Goal: Task Accomplishment & Management: Manage account settings

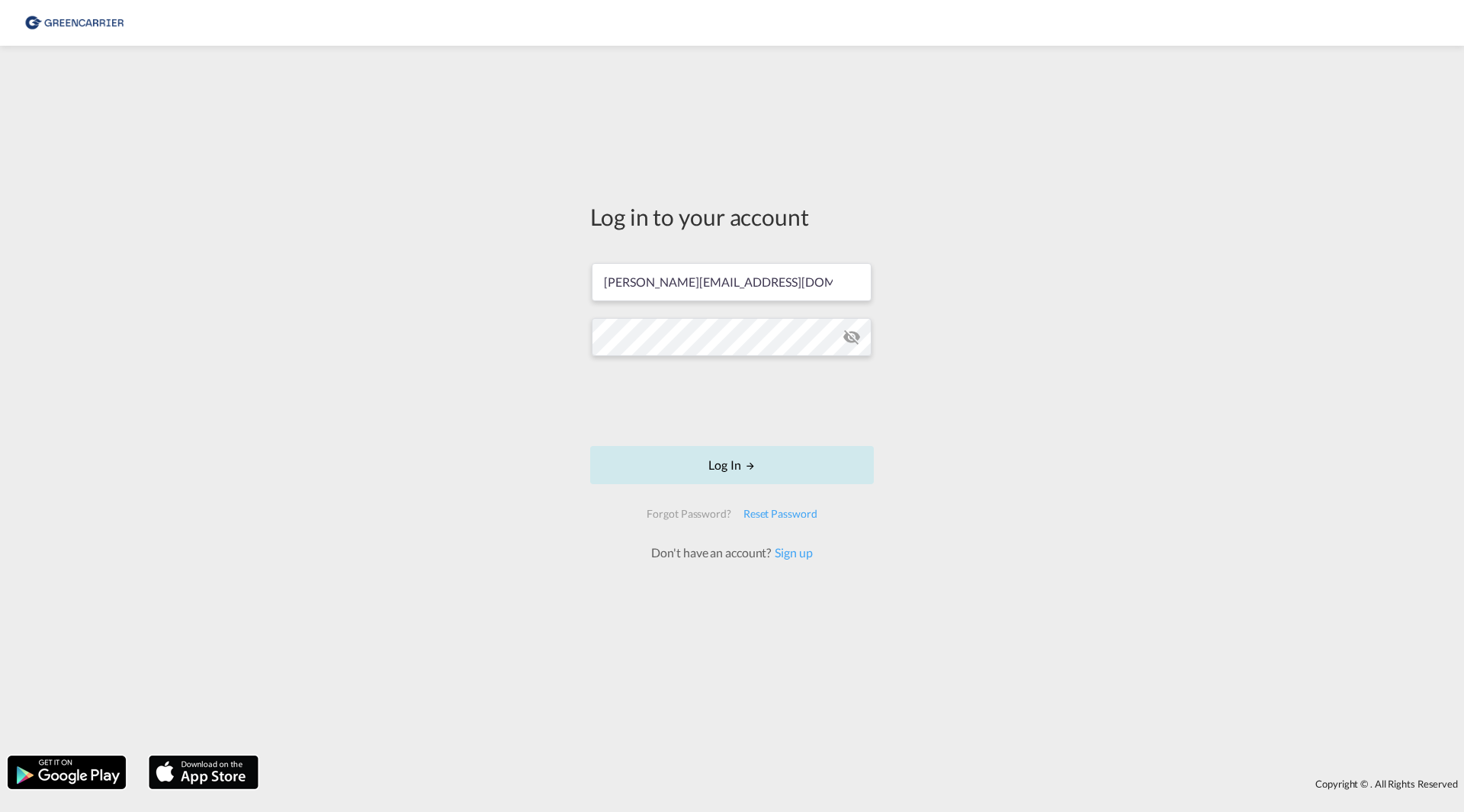
click at [695, 468] on button "Log In" at bounding box center [732, 465] width 284 height 38
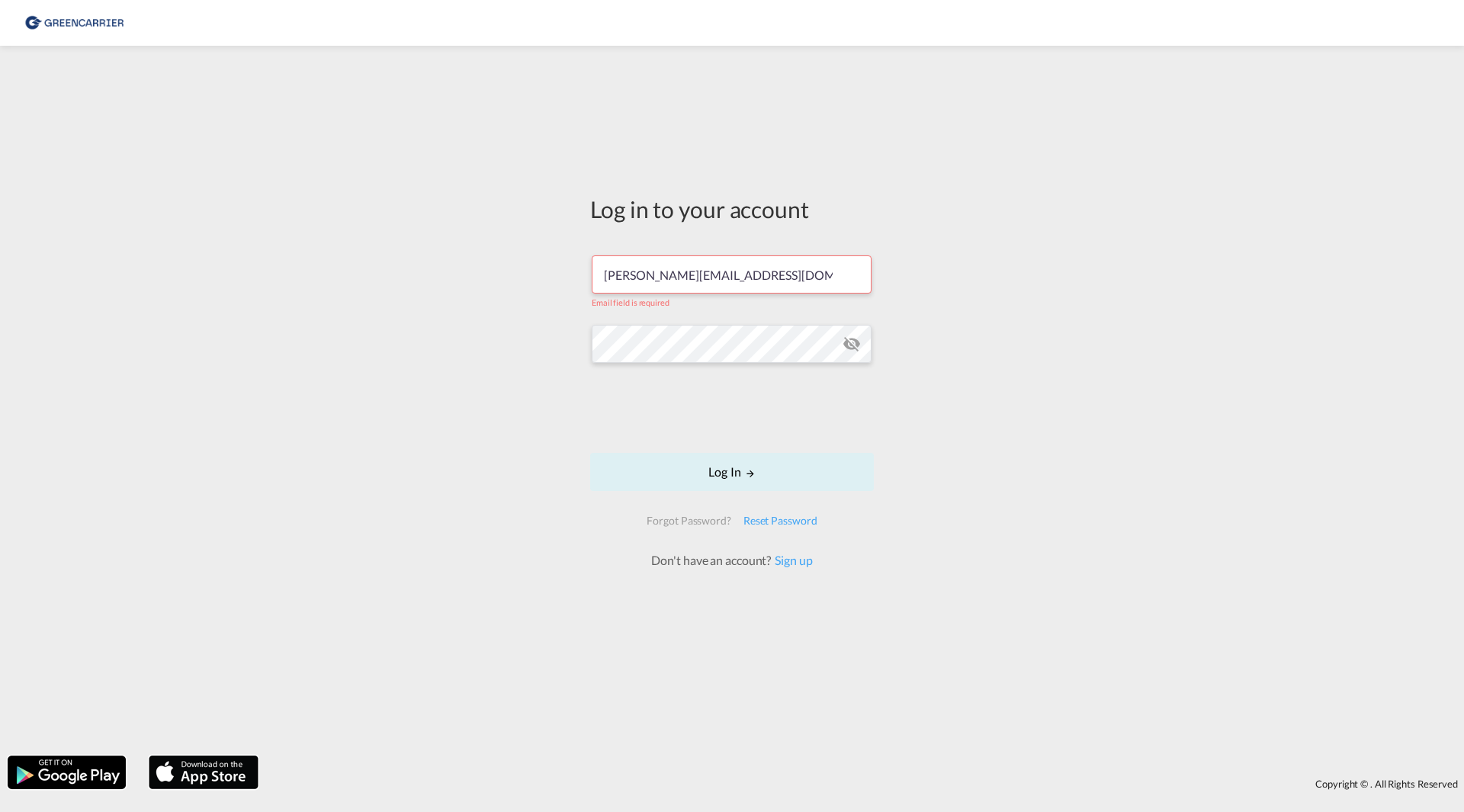
click at [753, 280] on input "[PERSON_NAME][EMAIL_ADDRESS][DOMAIN_NAME]" at bounding box center [732, 274] width 280 height 38
drag, startPoint x: 565, startPoint y: 471, endPoint x: 644, endPoint y: 474, distance: 79.1
click at [565, 471] on div "Log in to your account ludvig.ostermark@greencarrier.com Email field is require…" at bounding box center [732, 400] width 1464 height 695
click at [681, 472] on button "Log In" at bounding box center [732, 472] width 284 height 38
click at [729, 474] on button "Log In" at bounding box center [732, 472] width 284 height 38
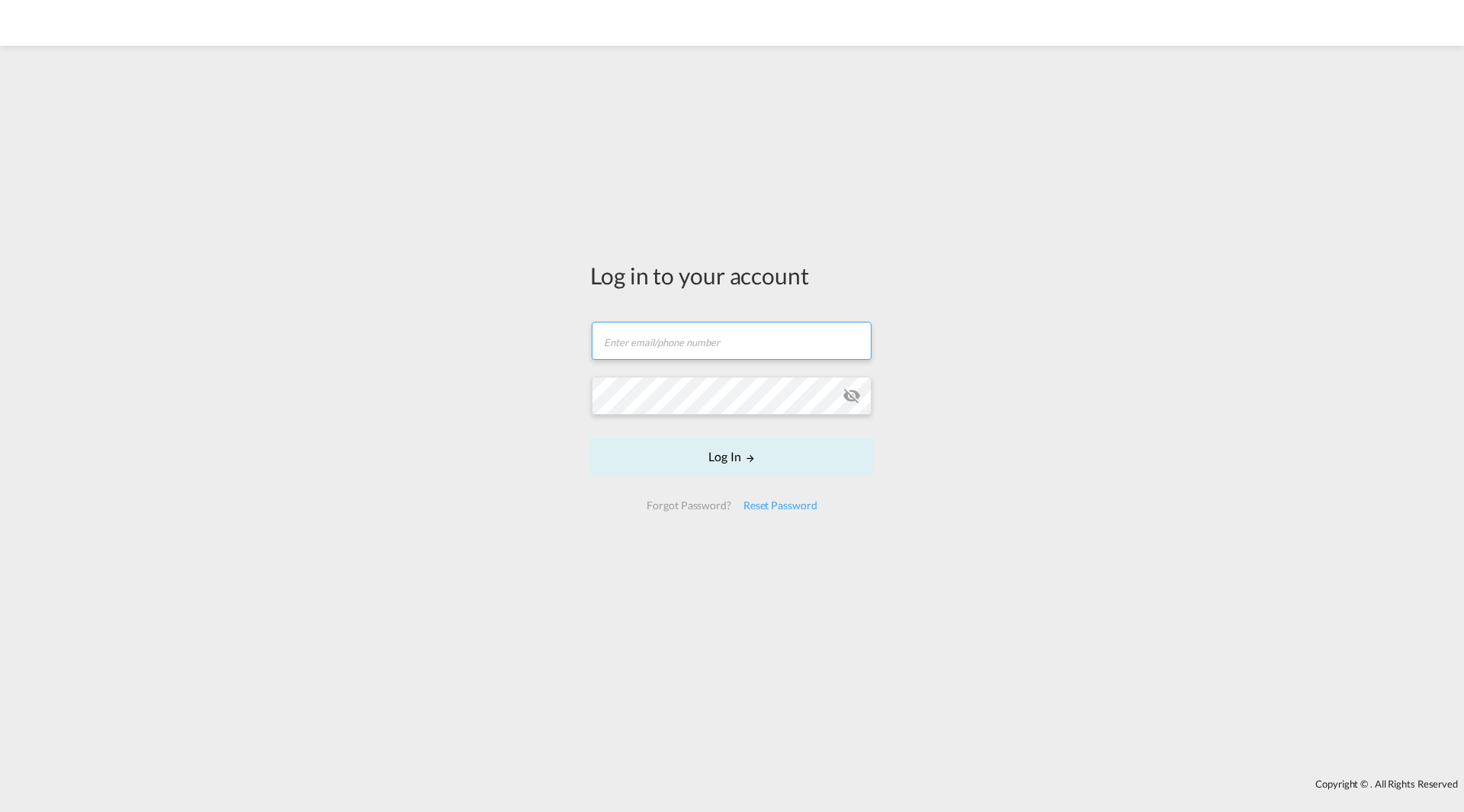
click at [697, 347] on form "Email field is required Password field is required Log In Forgot Password? Rese…" at bounding box center [732, 416] width 284 height 219
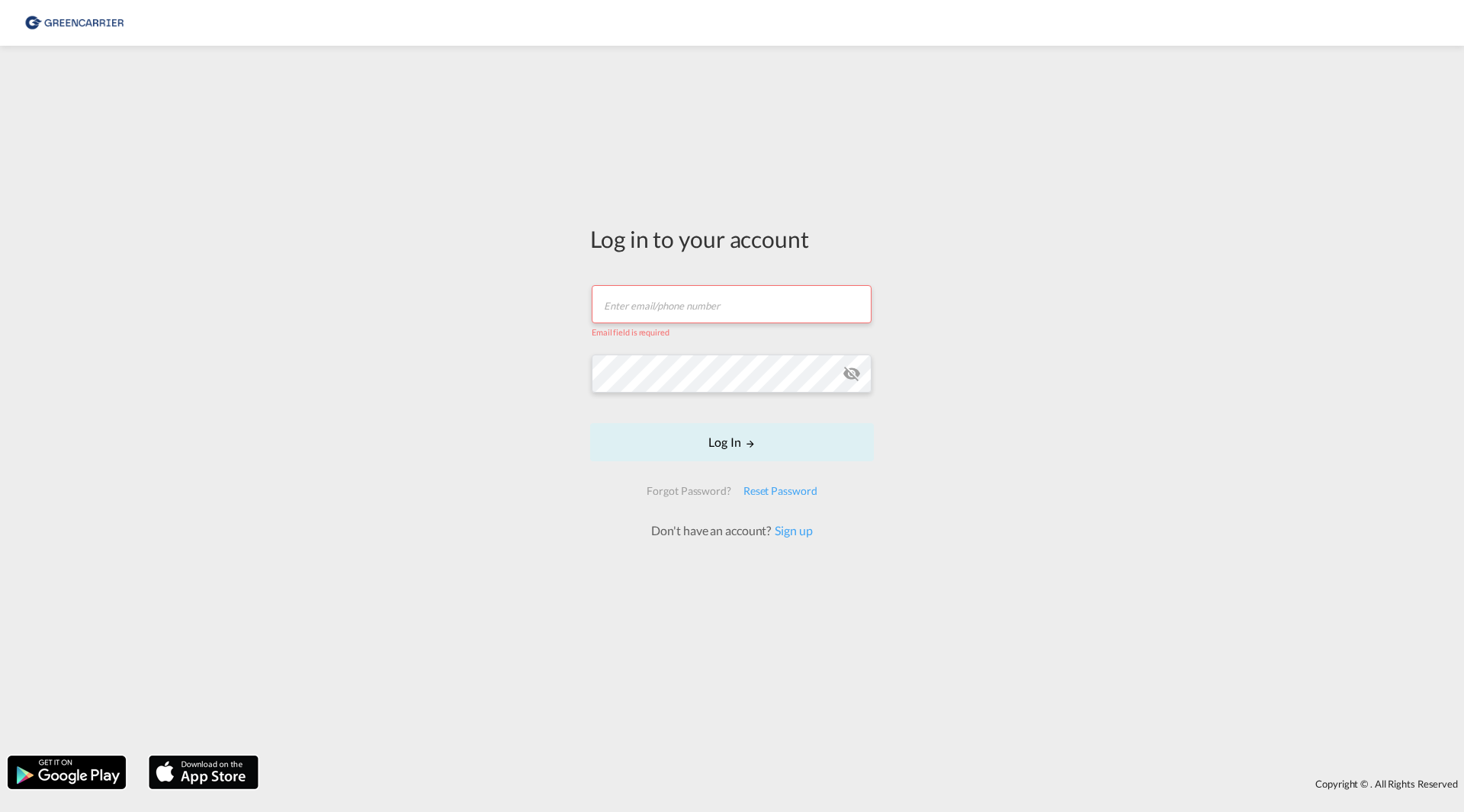
drag, startPoint x: 680, startPoint y: 290, endPoint x: 688, endPoint y: 298, distance: 11.3
click at [685, 295] on form "Email field is required Password field is required Log In Forgot Password? Rese…" at bounding box center [732, 405] width 284 height 269
click at [699, 311] on input "text" at bounding box center [732, 304] width 280 height 38
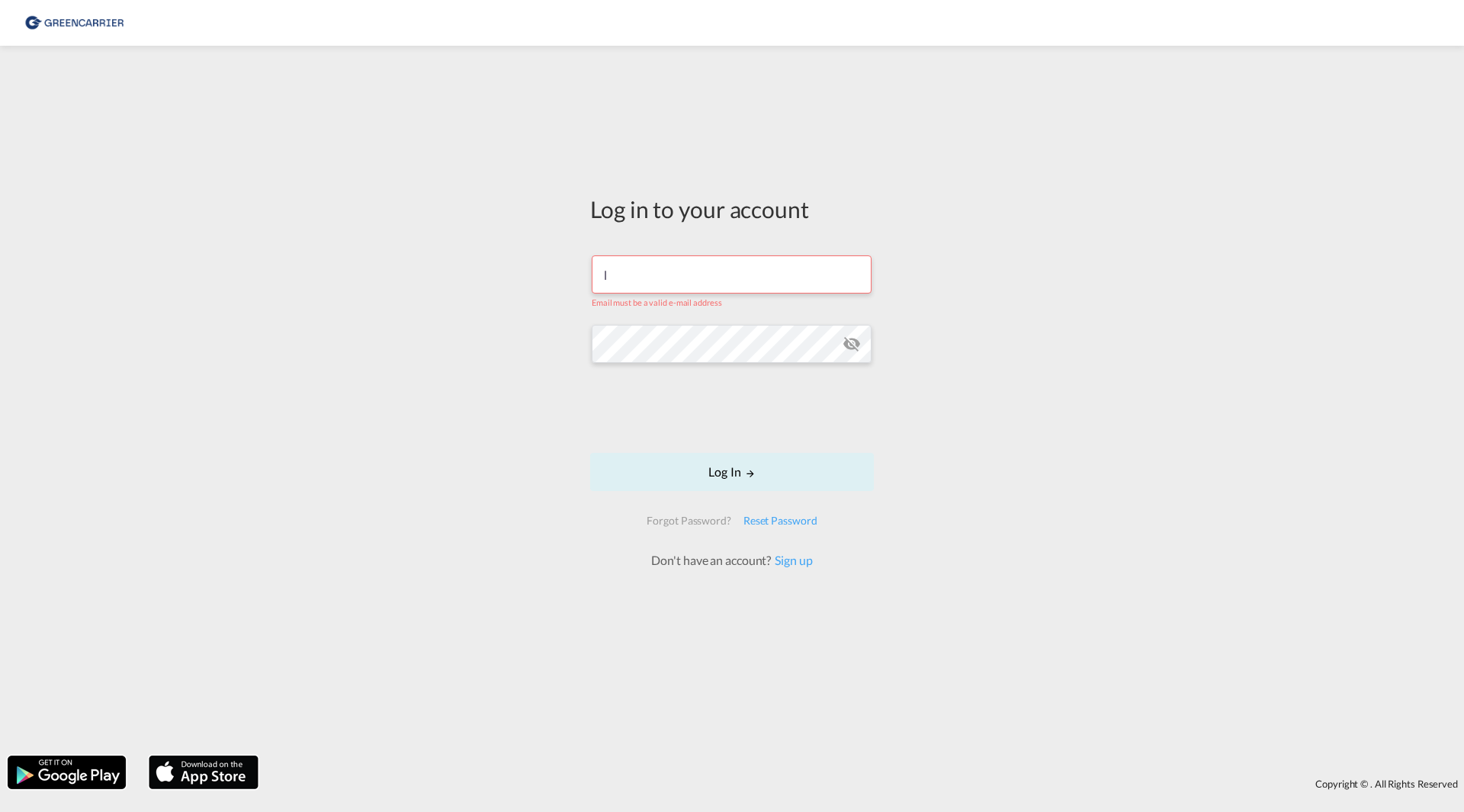
type input "[PERSON_NAME][EMAIL_ADDRESS][DOMAIN_NAME]"
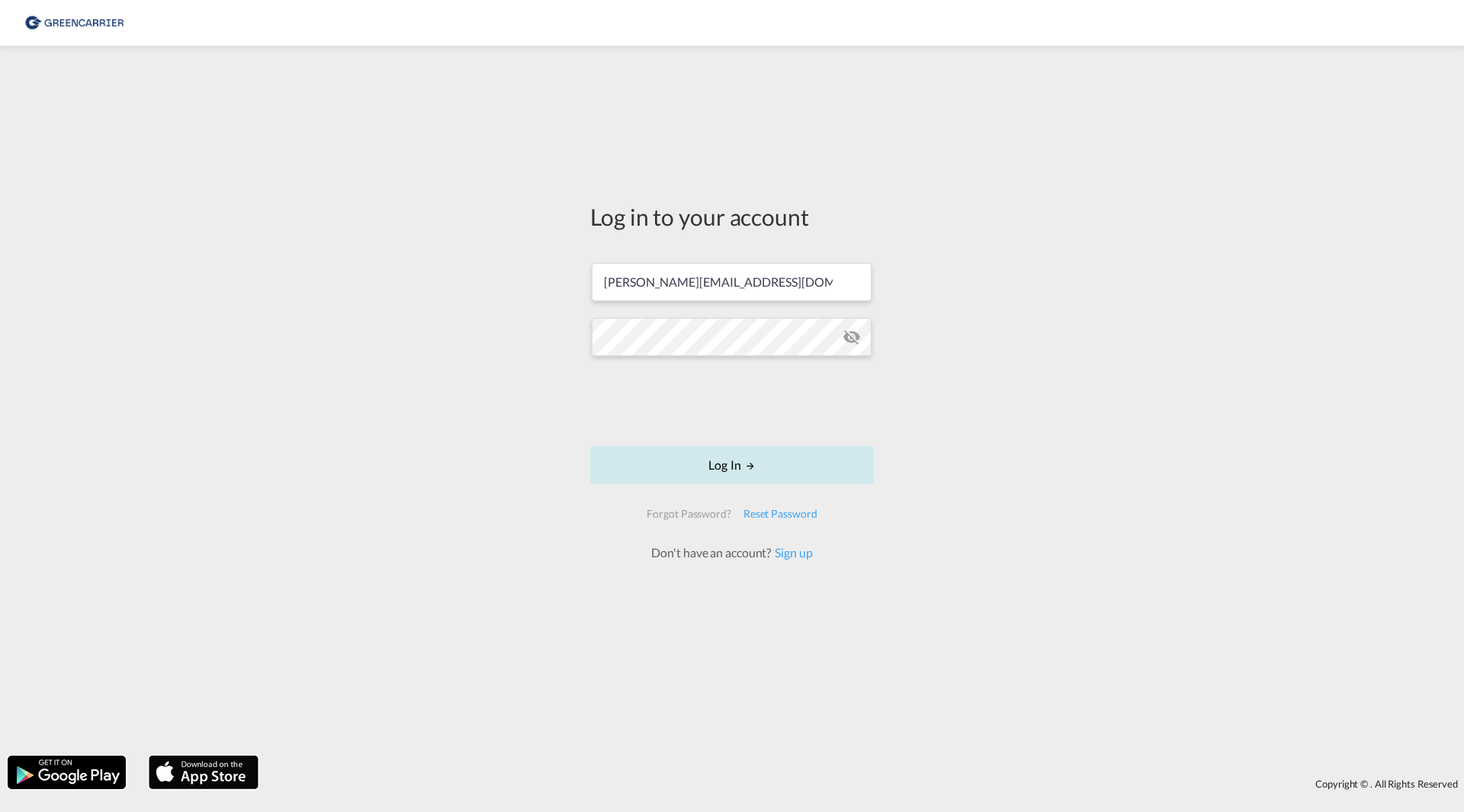
click at [701, 469] on button "Log In" at bounding box center [732, 465] width 284 height 38
click at [767, 461] on button "Log In" at bounding box center [732, 465] width 284 height 38
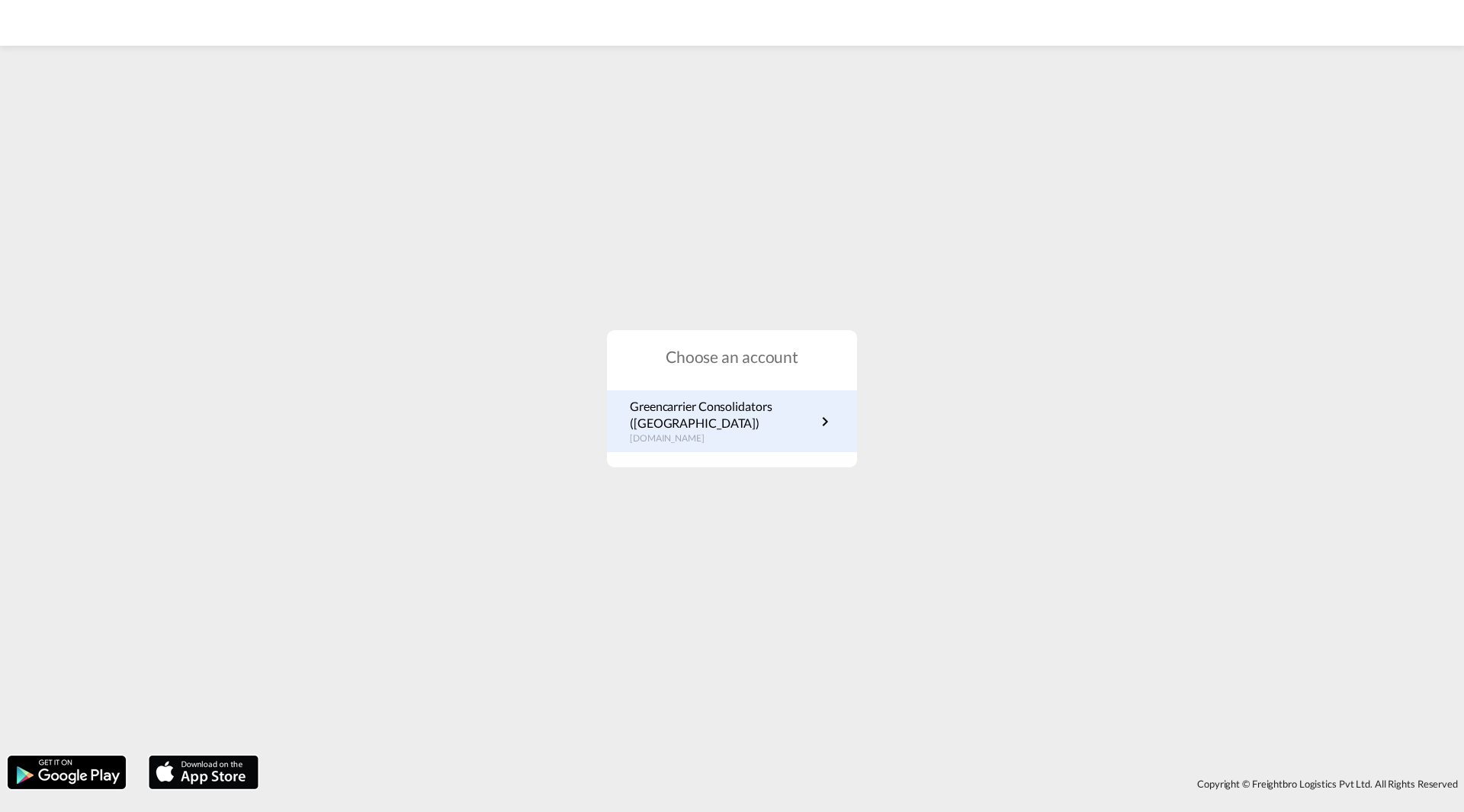
click at [678, 420] on p "Greencarrier Consolidators (Sweden)" at bounding box center [723, 415] width 186 height 34
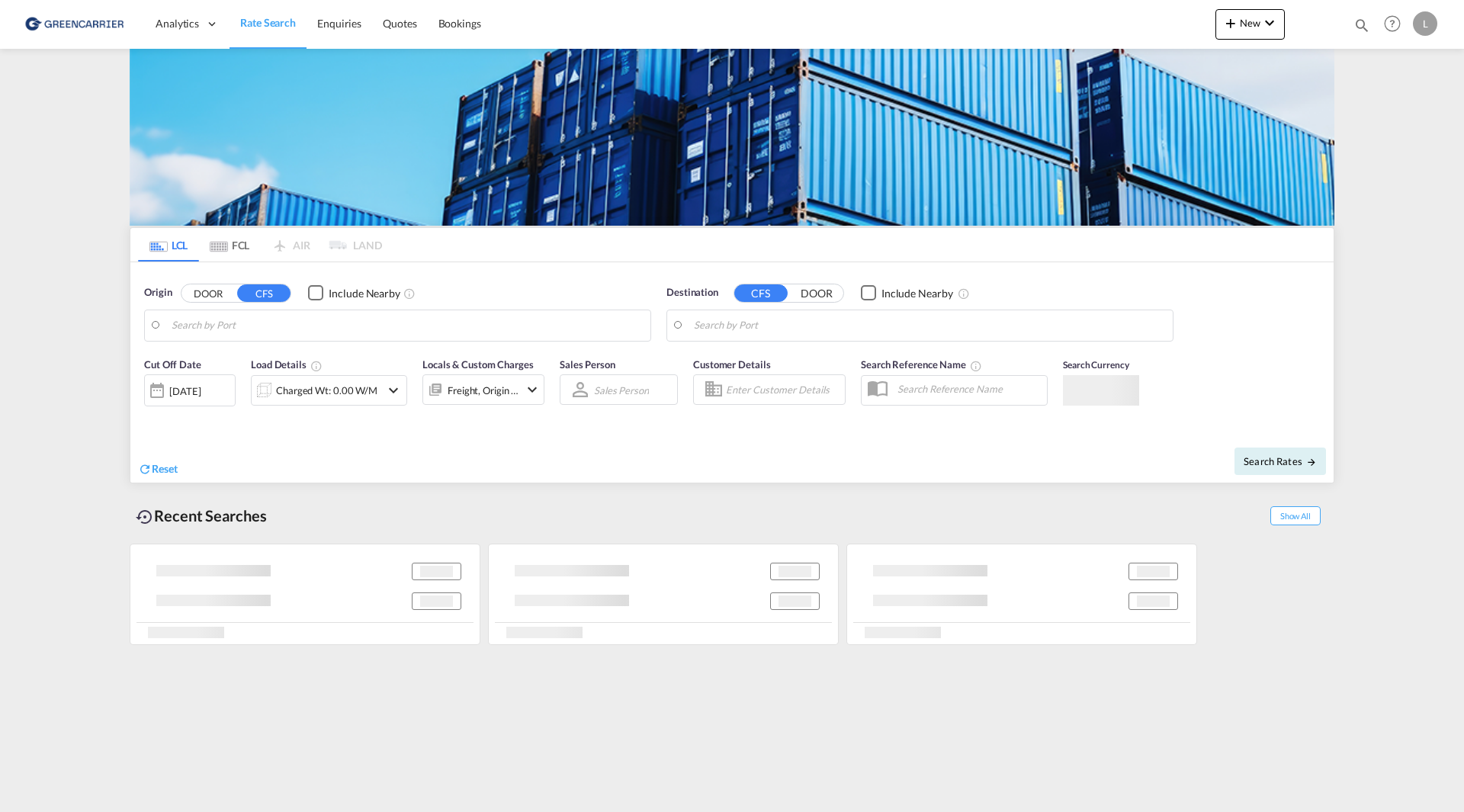
type input "SE-42834, Kållered, [GEOGRAPHIC_DATA]"
type input "Haiphong, VNHPH"
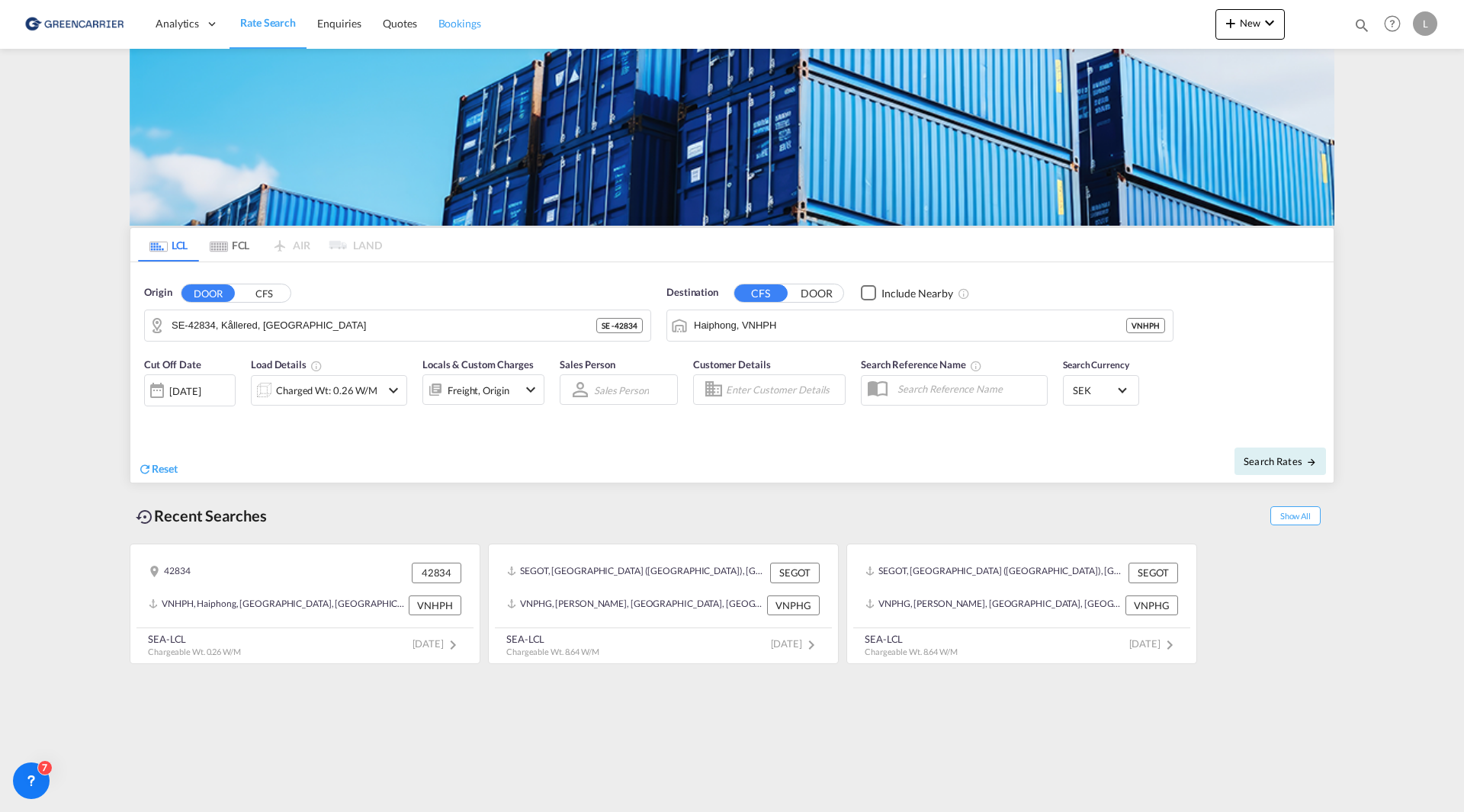
click at [443, 28] on span "Bookings" at bounding box center [459, 23] width 42 height 13
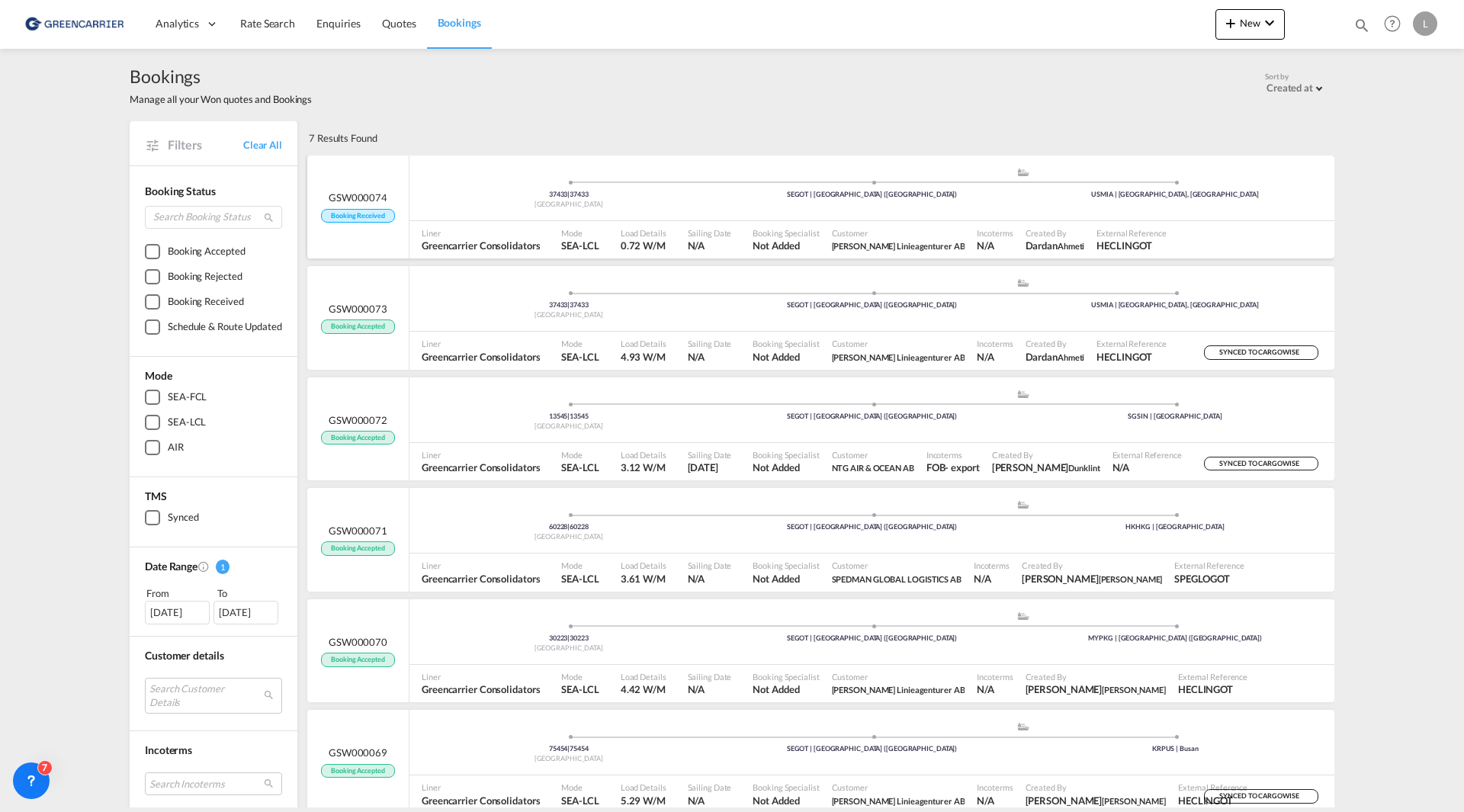
click at [691, 210] on div "37433 | 37433 Sweden .a{fill:#aaa8ad;} .a{fill:#aaa8ad;} SEGOT | [GEOGRAPHIC_DA…" at bounding box center [872, 190] width 925 height 46
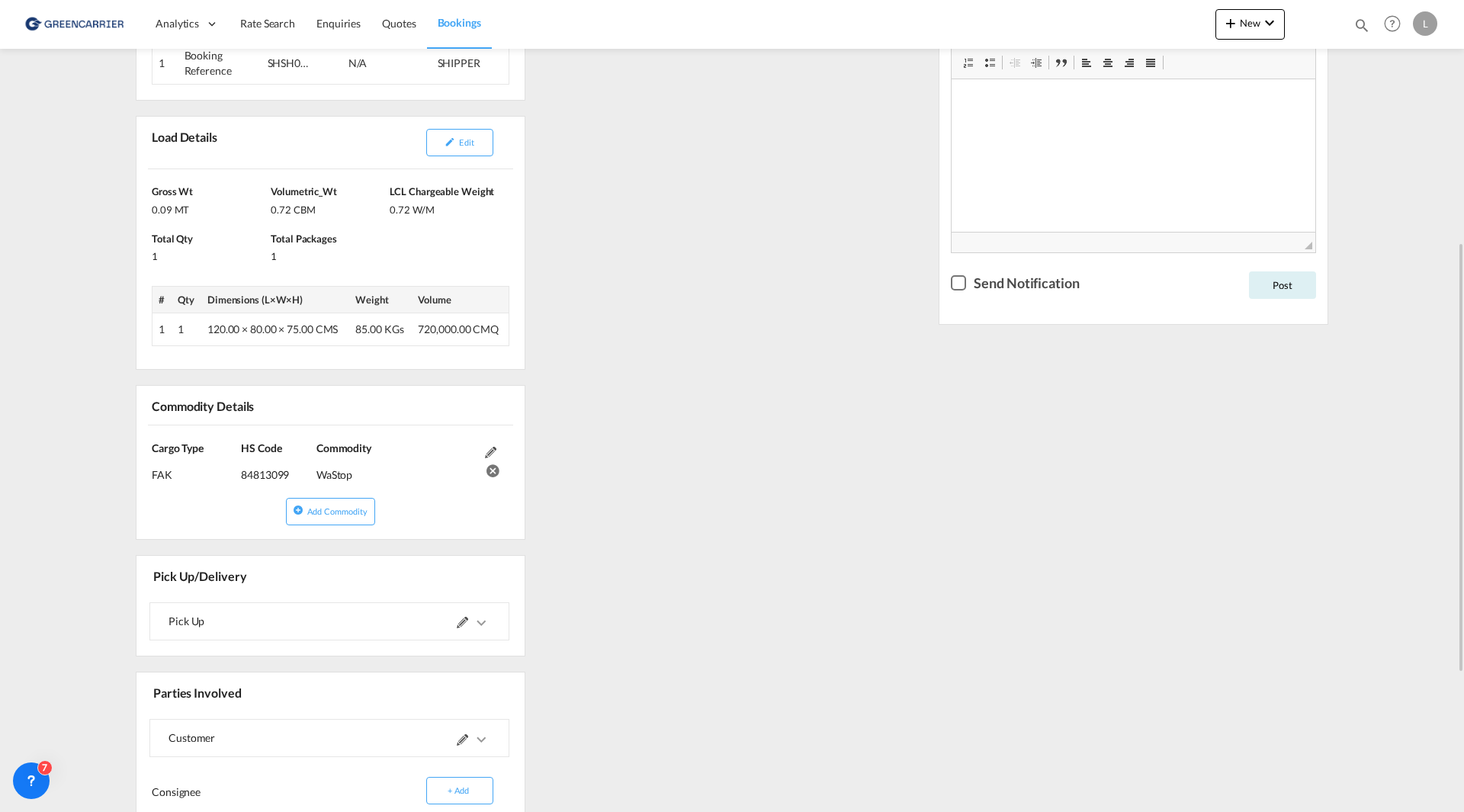
scroll to position [534, 0]
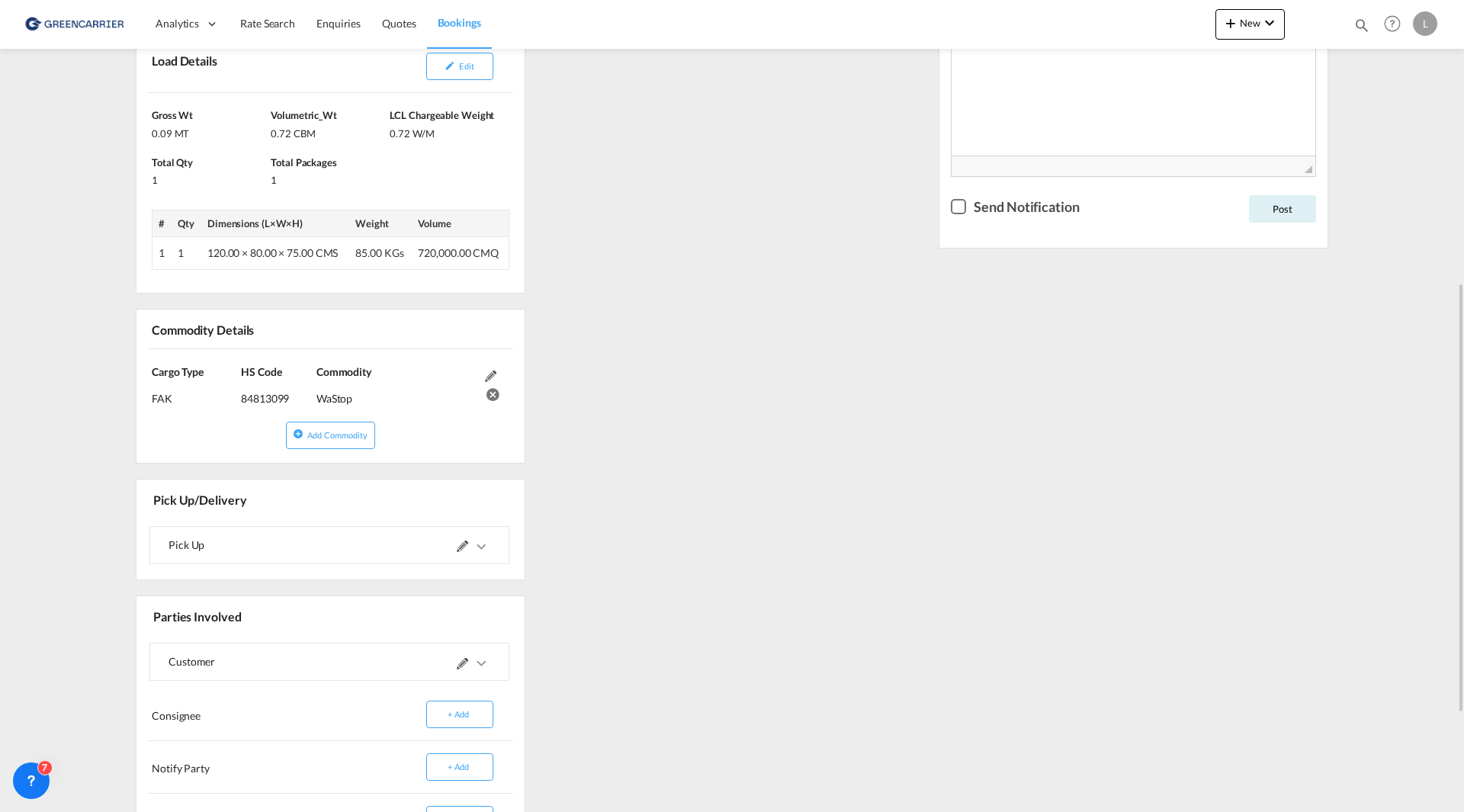
click at [482, 551] on md-icon "icons/ic_keyboard_arrow_right_black_24px.svg" at bounding box center [481, 547] width 19 height 19
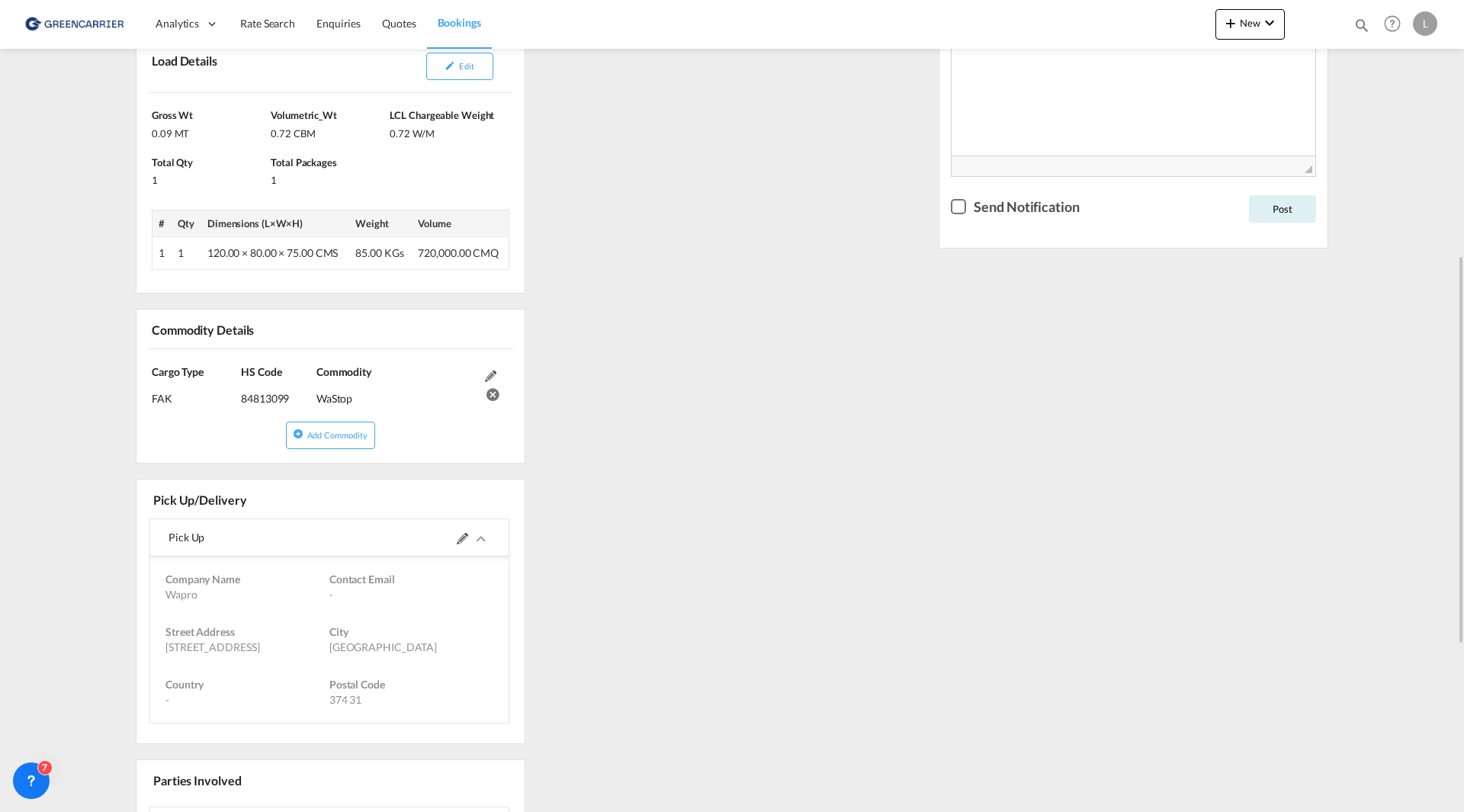
scroll to position [0, 0]
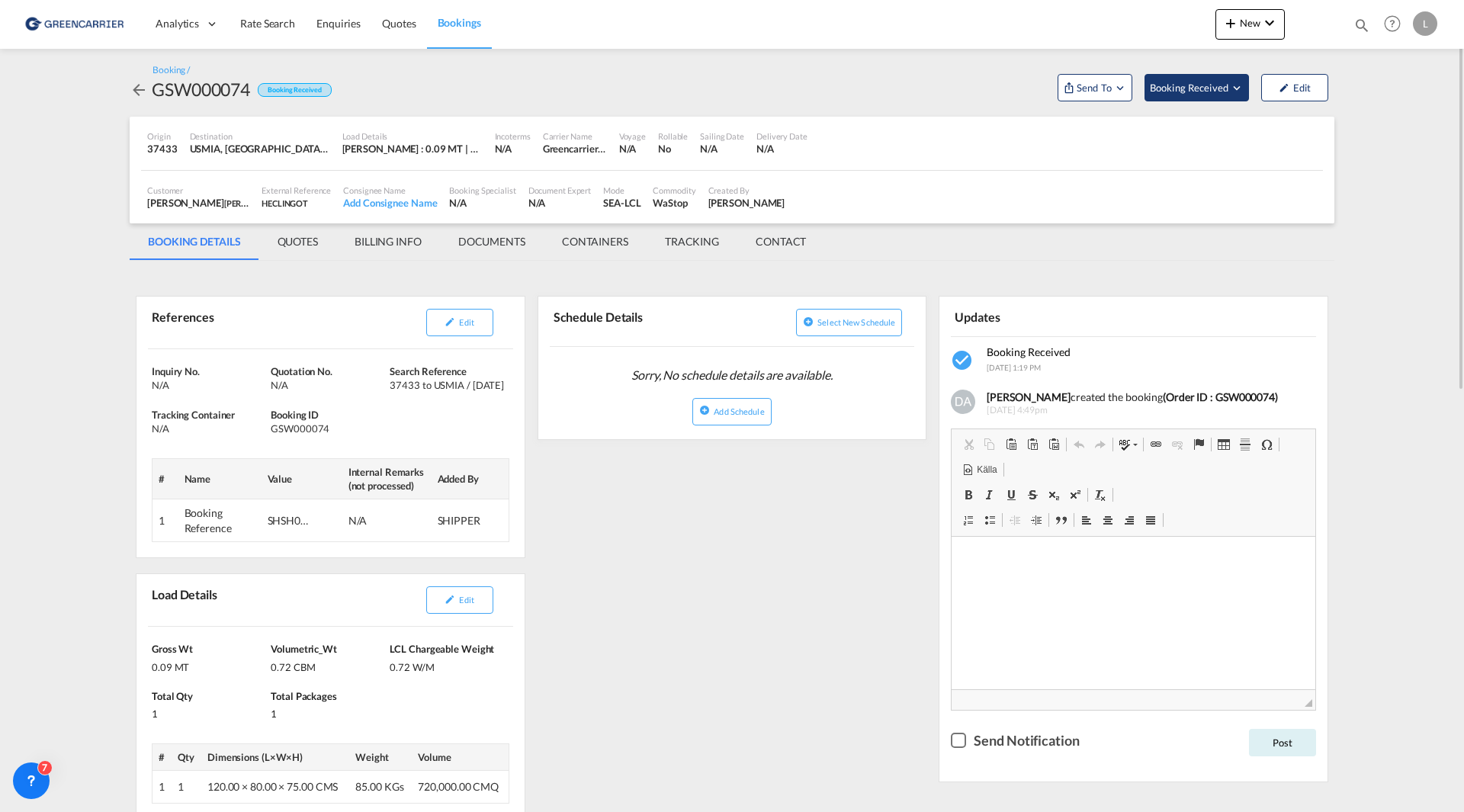
click at [1182, 87] on span "Booking Received" at bounding box center [1190, 87] width 80 height 16
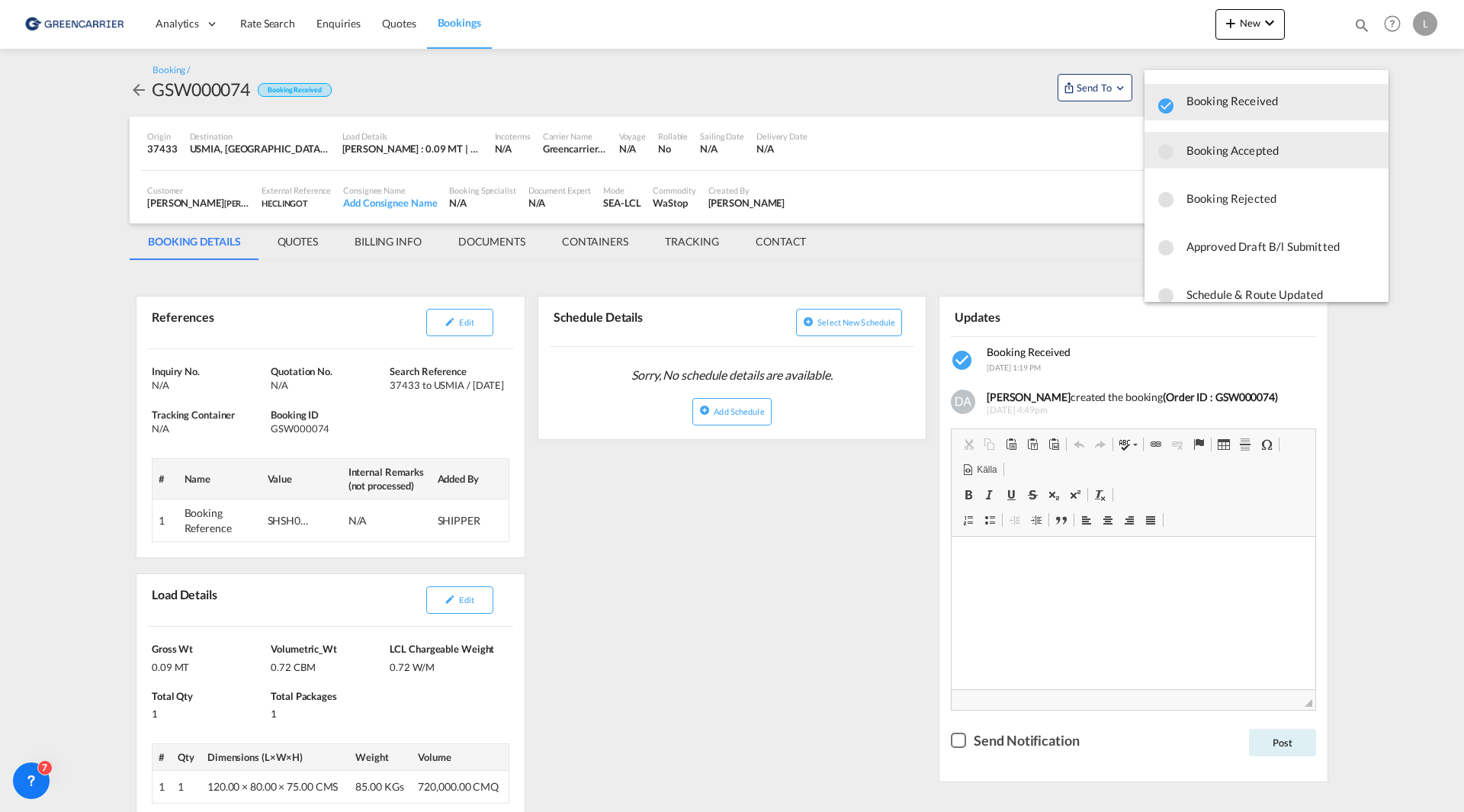
click at [1213, 147] on span "Booking Accepted" at bounding box center [1281, 150] width 190 height 28
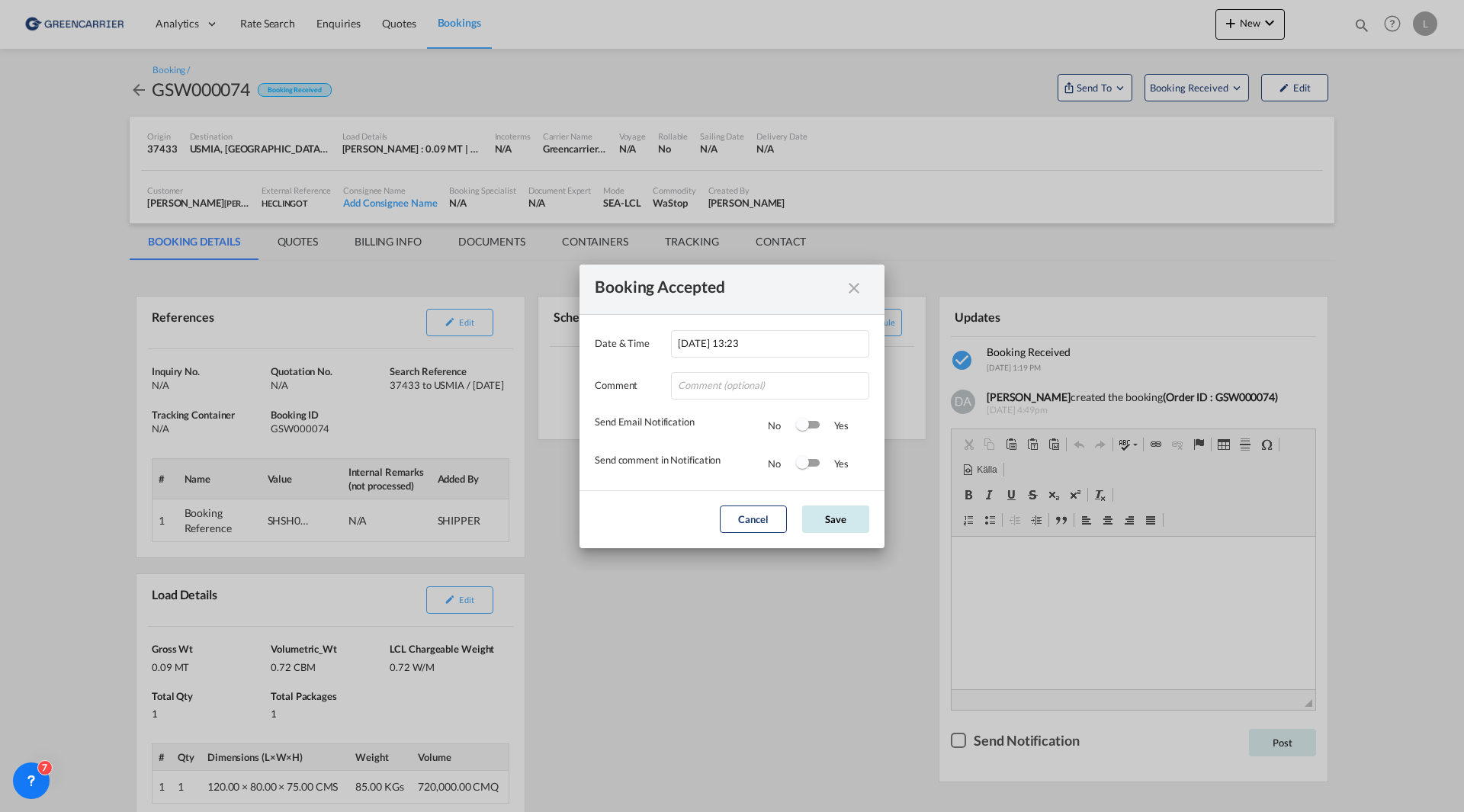
click at [825, 520] on button "Save" at bounding box center [836, 519] width 67 height 28
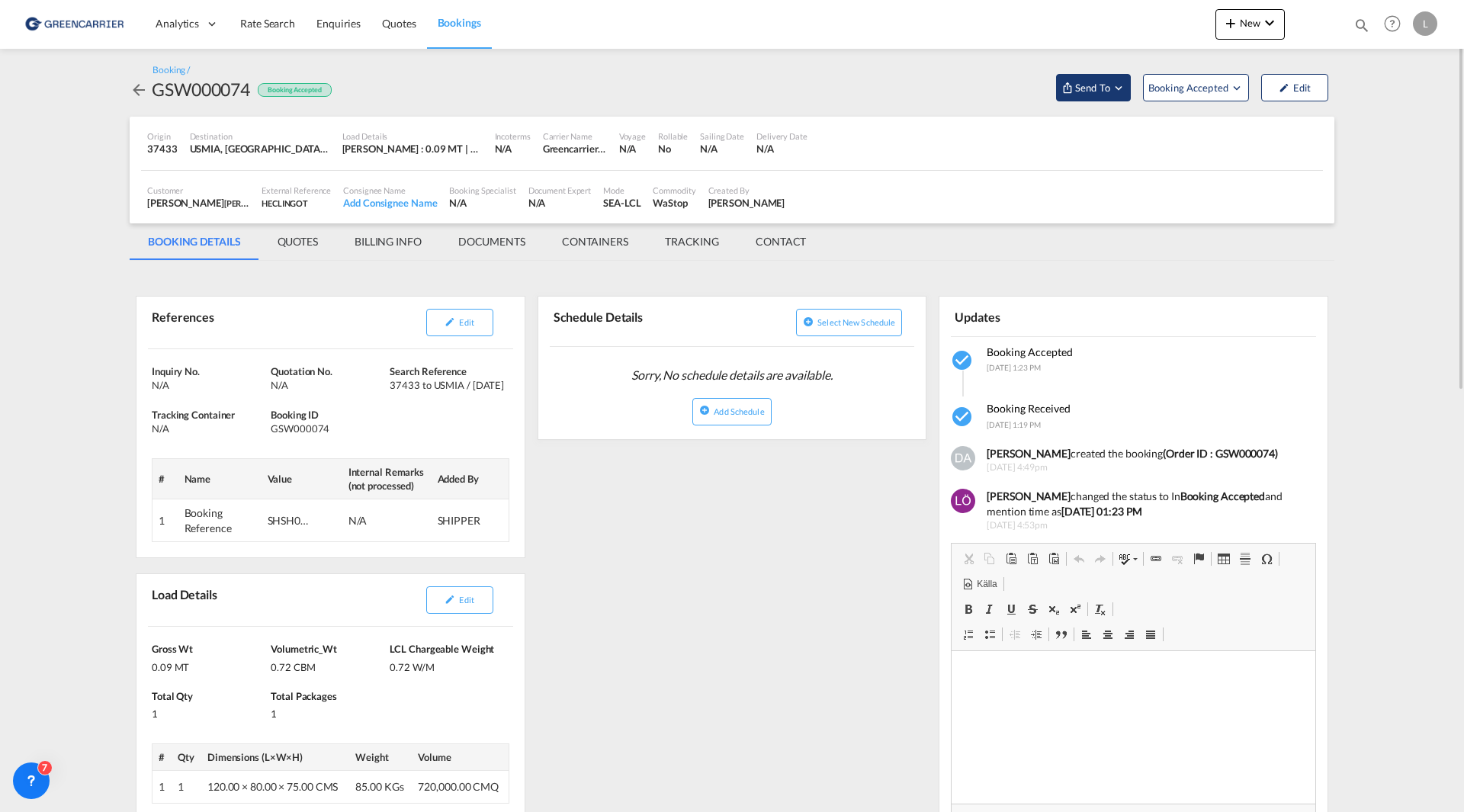
click at [1109, 87] on span "Send To" at bounding box center [1092, 87] width 38 height 16
click at [1115, 131] on div "Yet to sync" at bounding box center [1133, 145] width 94 height 32
click at [1232, 139] on span "Send Booking" at bounding box center [1245, 140] width 60 height 25
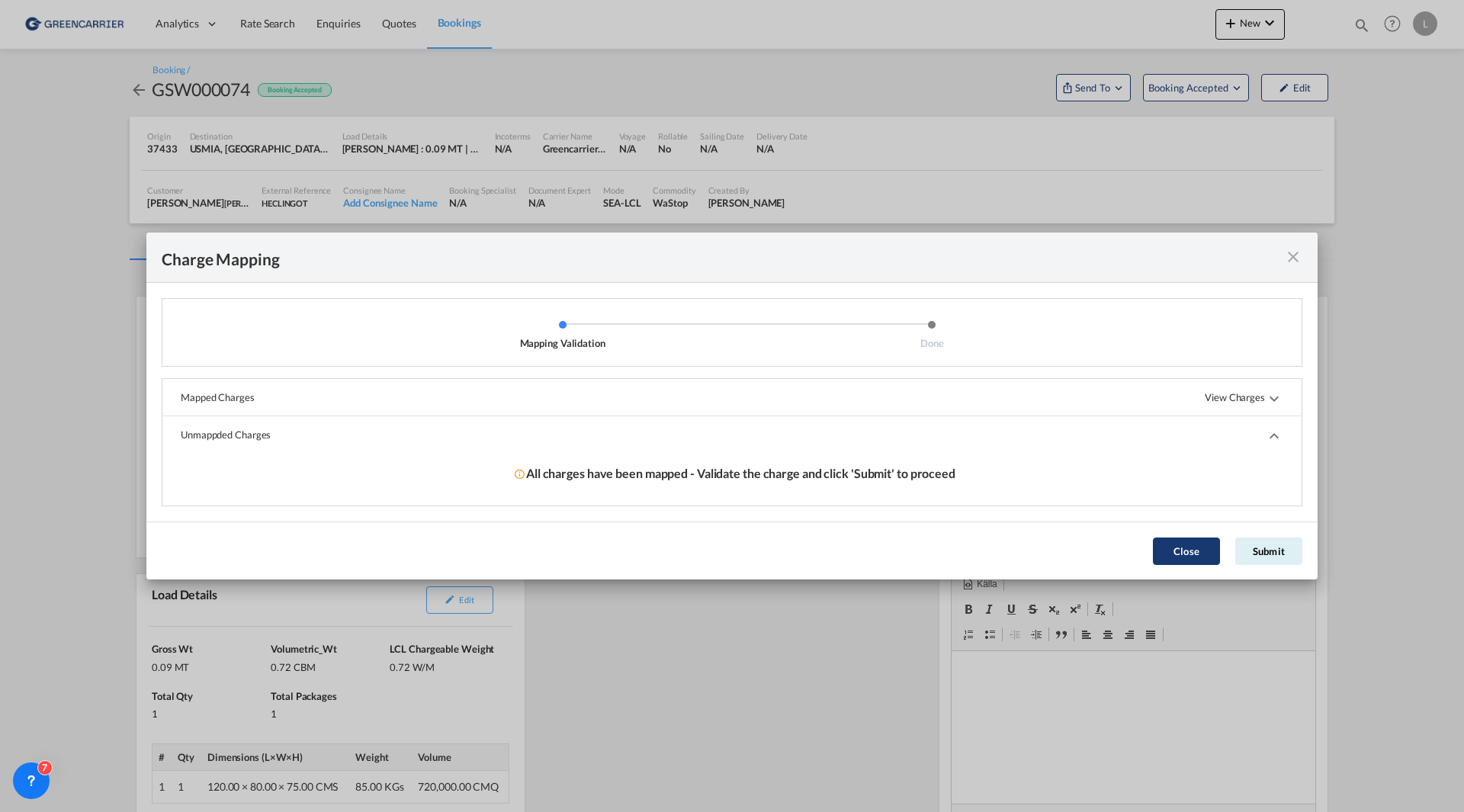
click at [1190, 555] on button "Close" at bounding box center [1187, 551] width 67 height 28
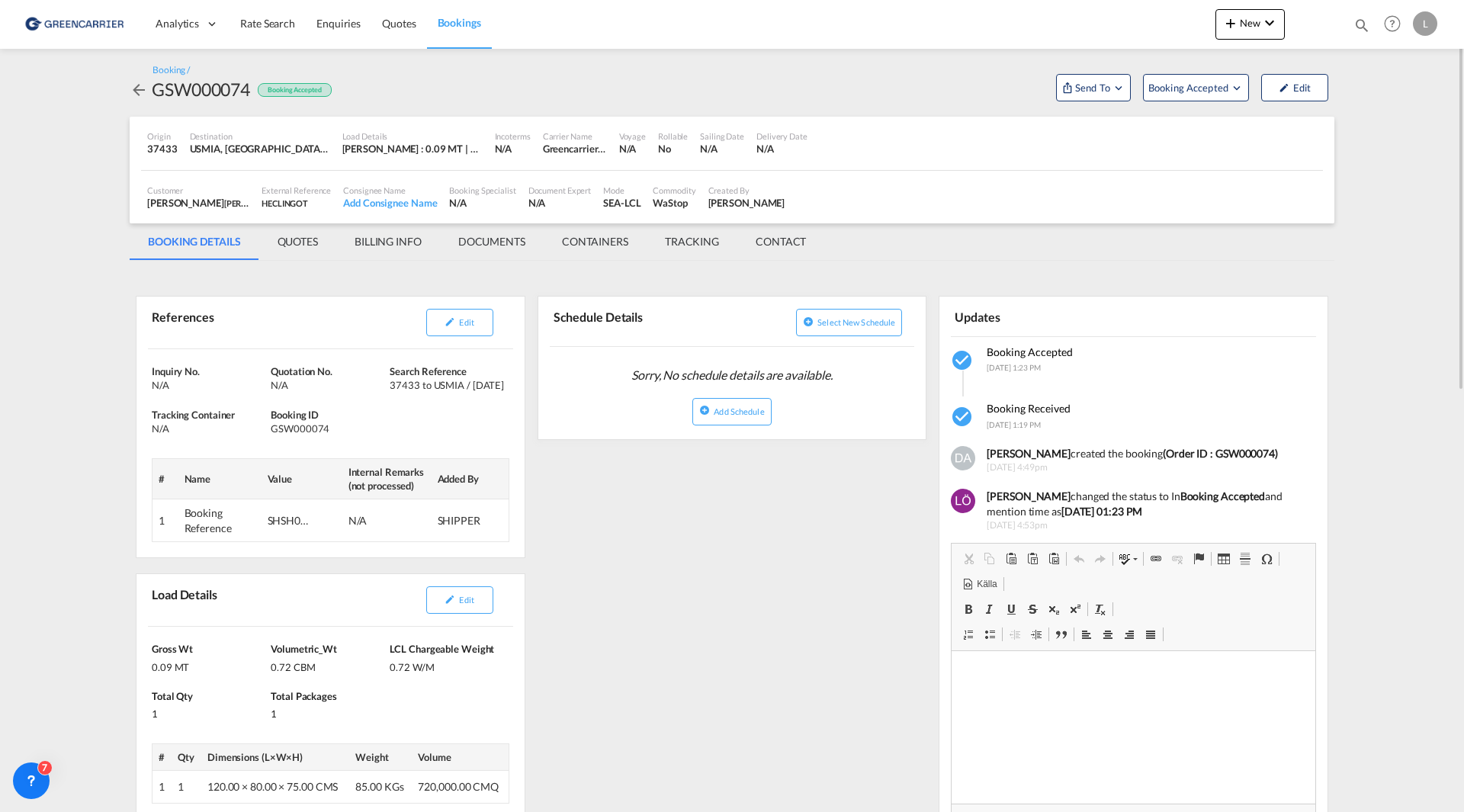
click at [364, 247] on md-tab-item "BILLING INFO" at bounding box center [387, 241] width 103 height 36
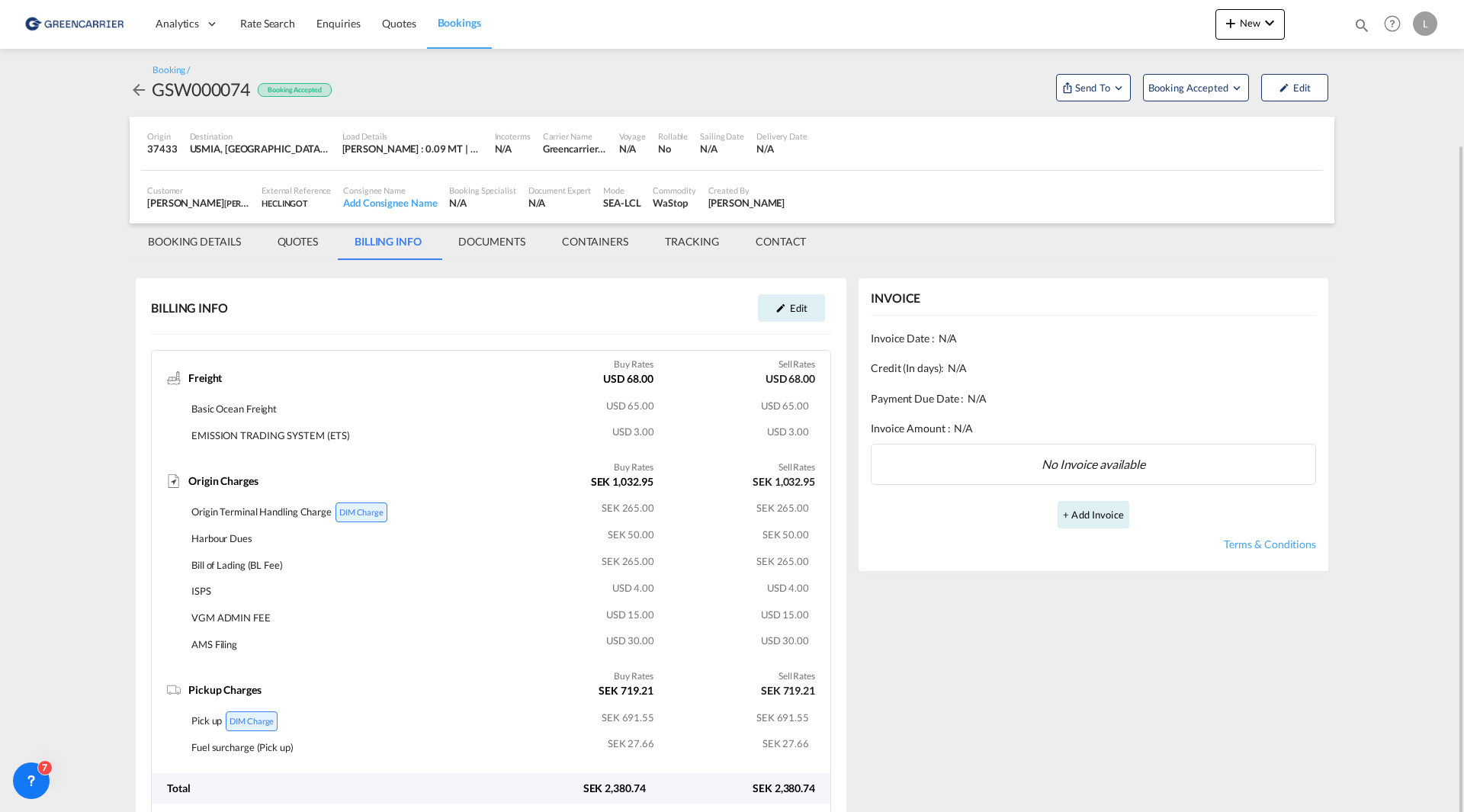
scroll to position [77, 0]
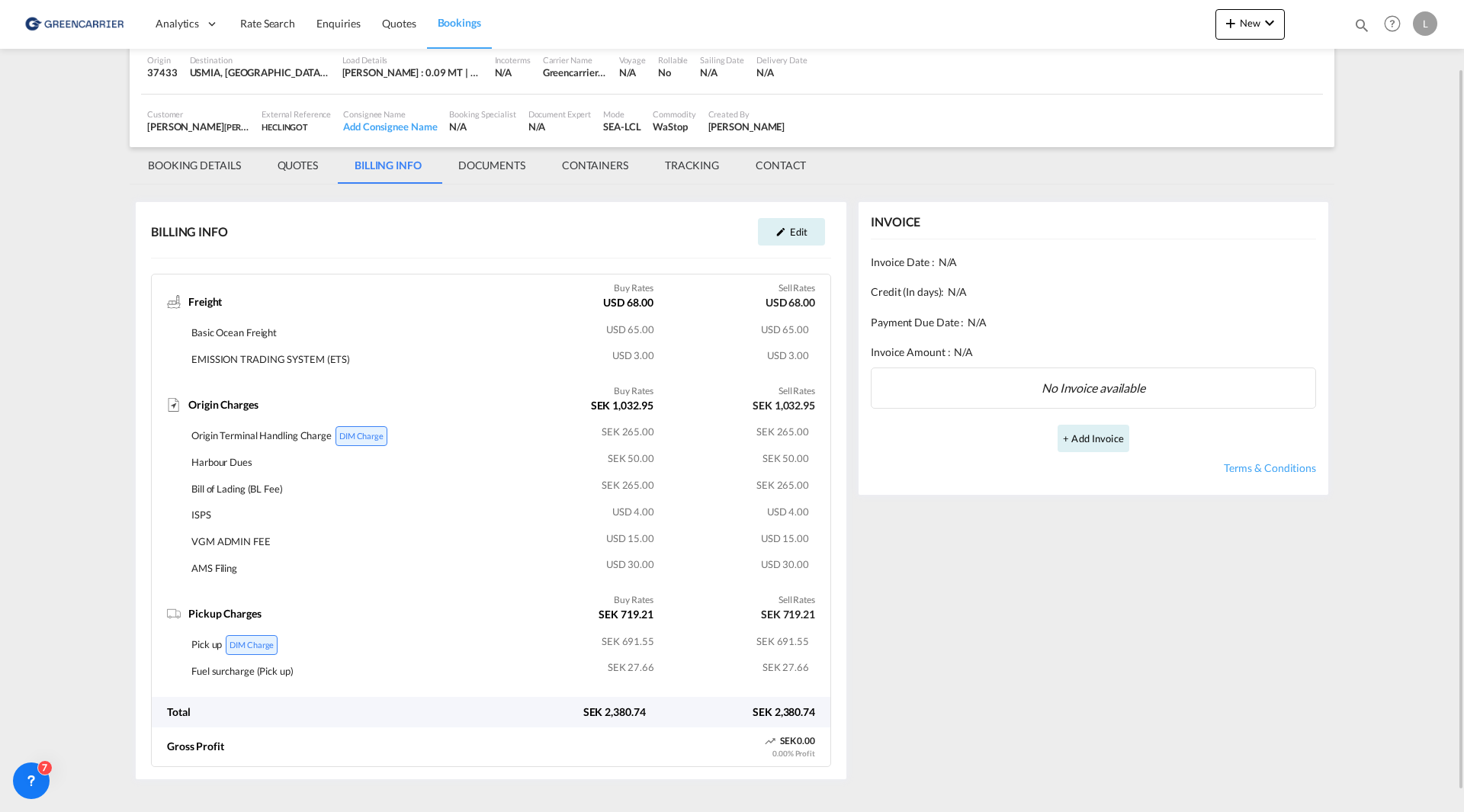
click at [166, 163] on md-tab-item "BOOKING DETAILS" at bounding box center [195, 165] width 130 height 36
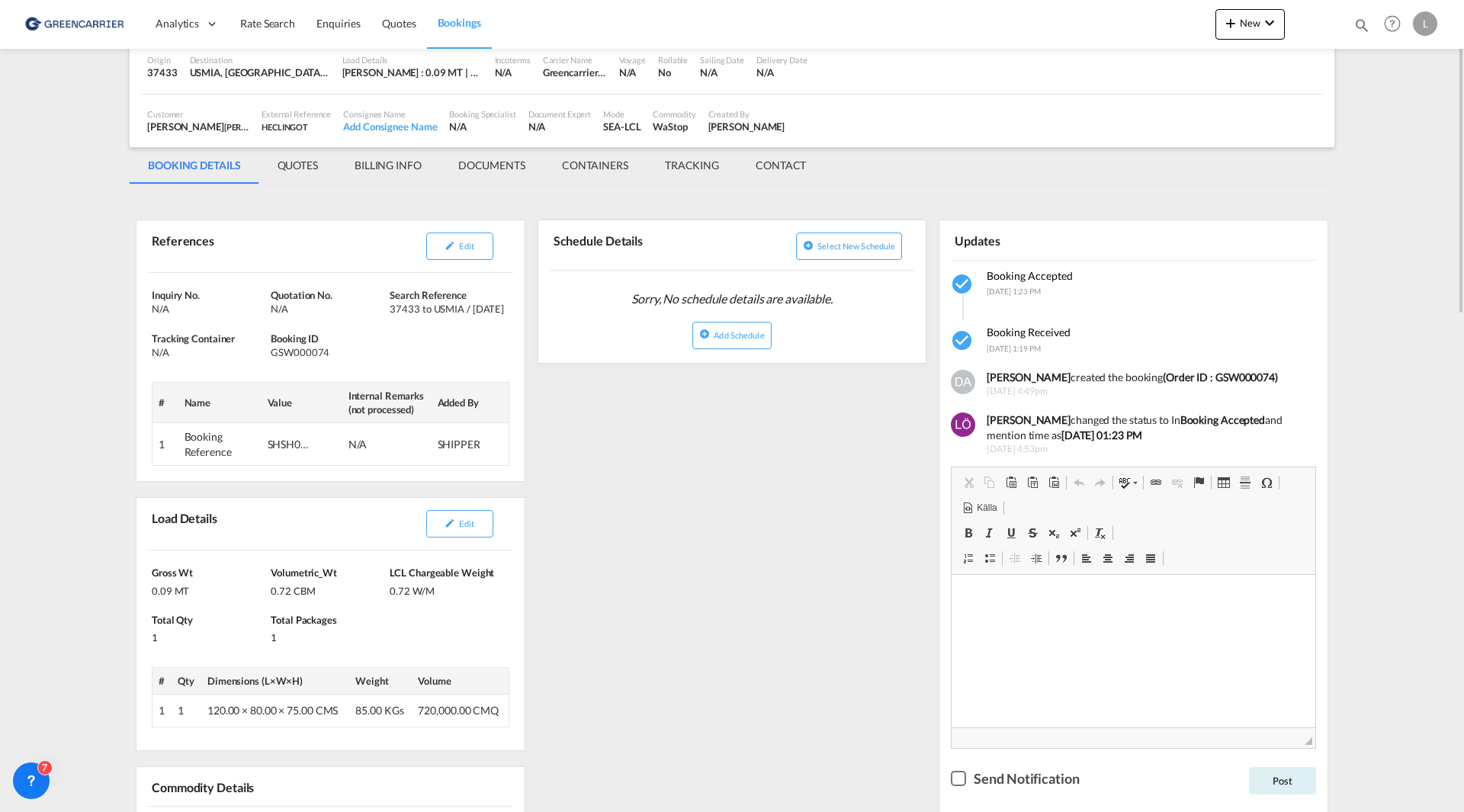
scroll to position [0, 0]
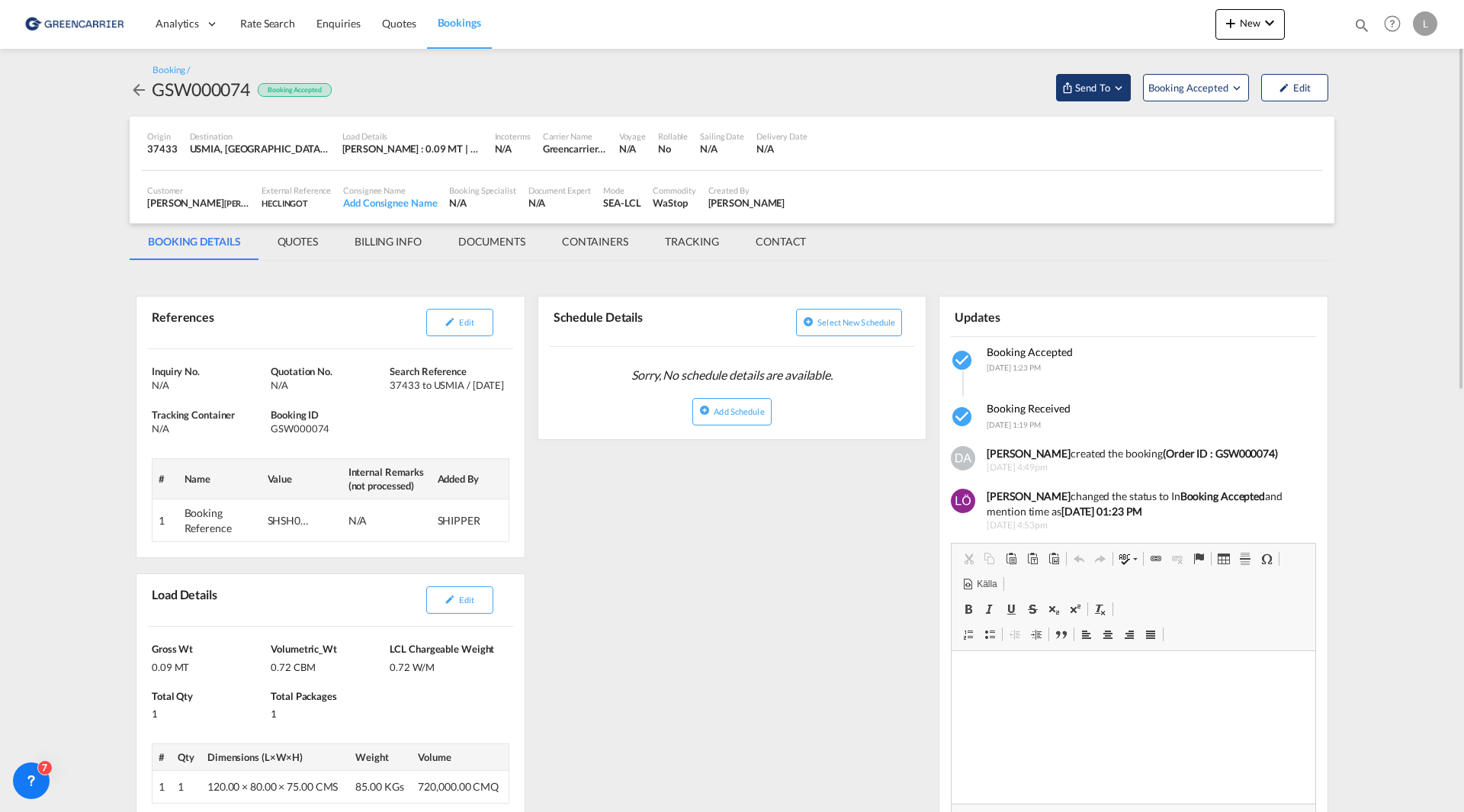
click at [1110, 89] on span "Send To" at bounding box center [1092, 87] width 38 height 16
click at [1102, 130] on div "Yet to sync" at bounding box center [1133, 145] width 94 height 32
click at [1215, 135] on span "Send Booking" at bounding box center [1245, 140] width 60 height 25
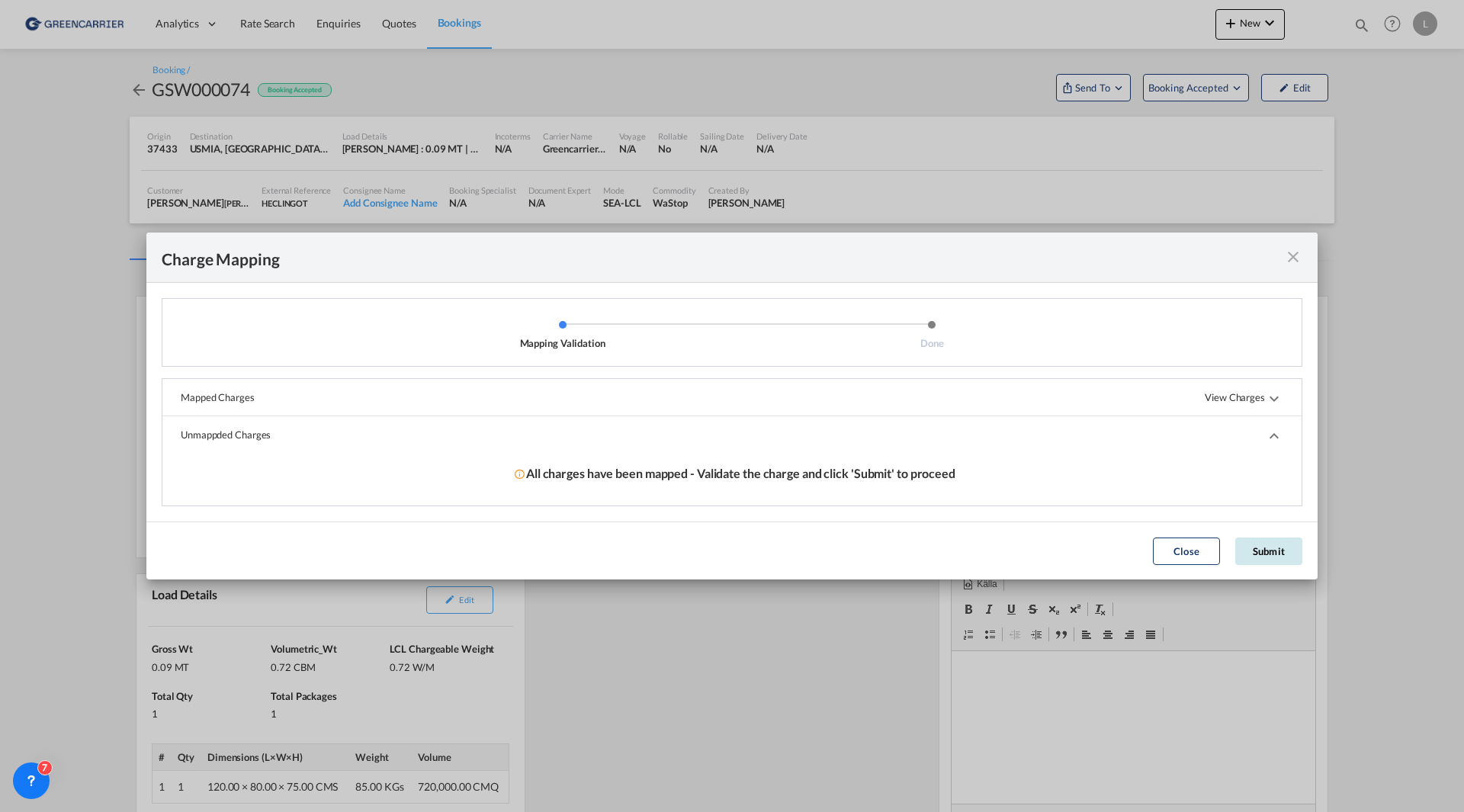
click at [1272, 550] on button "Submit" at bounding box center [1269, 551] width 67 height 28
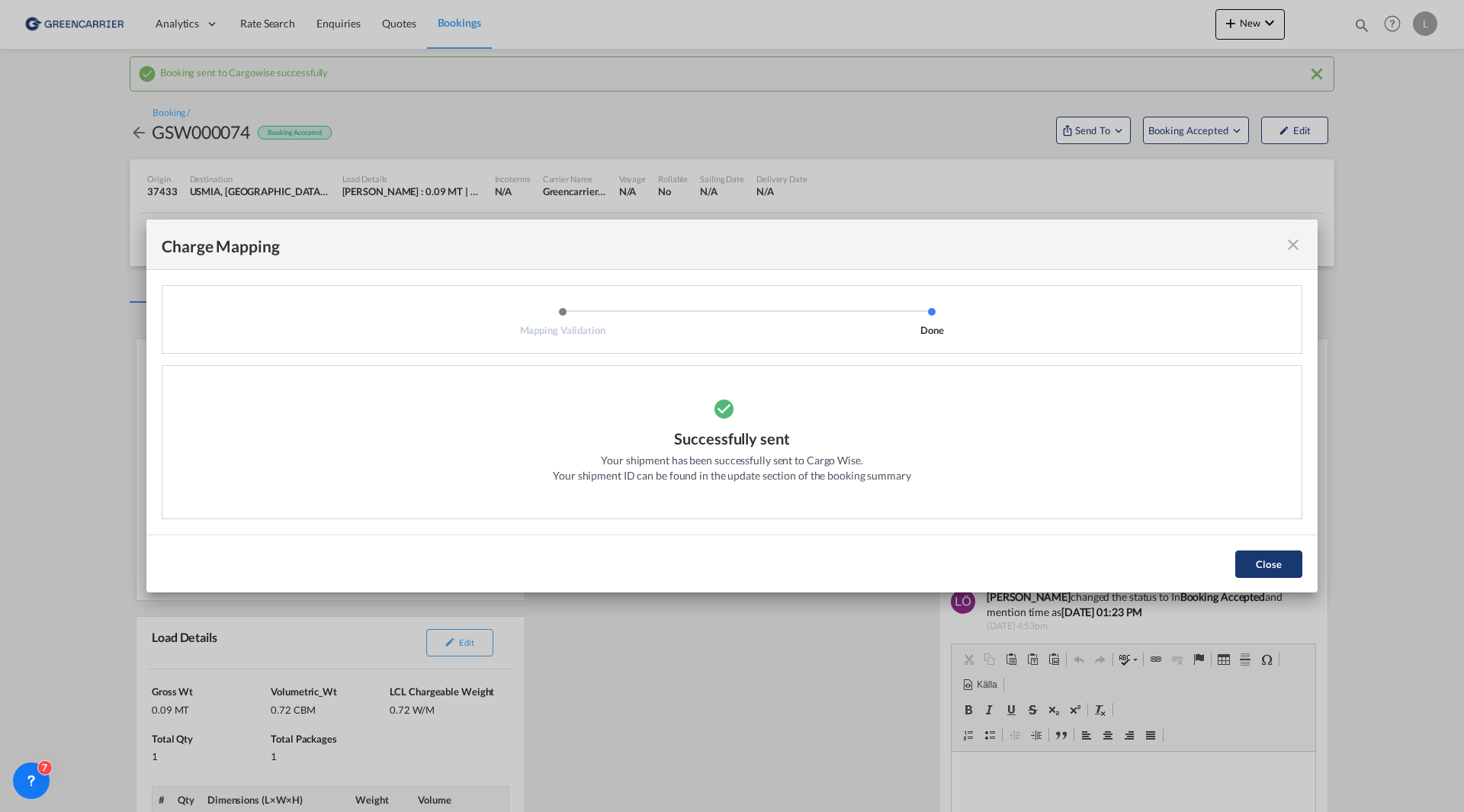
click at [1260, 563] on button "Close" at bounding box center [1269, 564] width 67 height 28
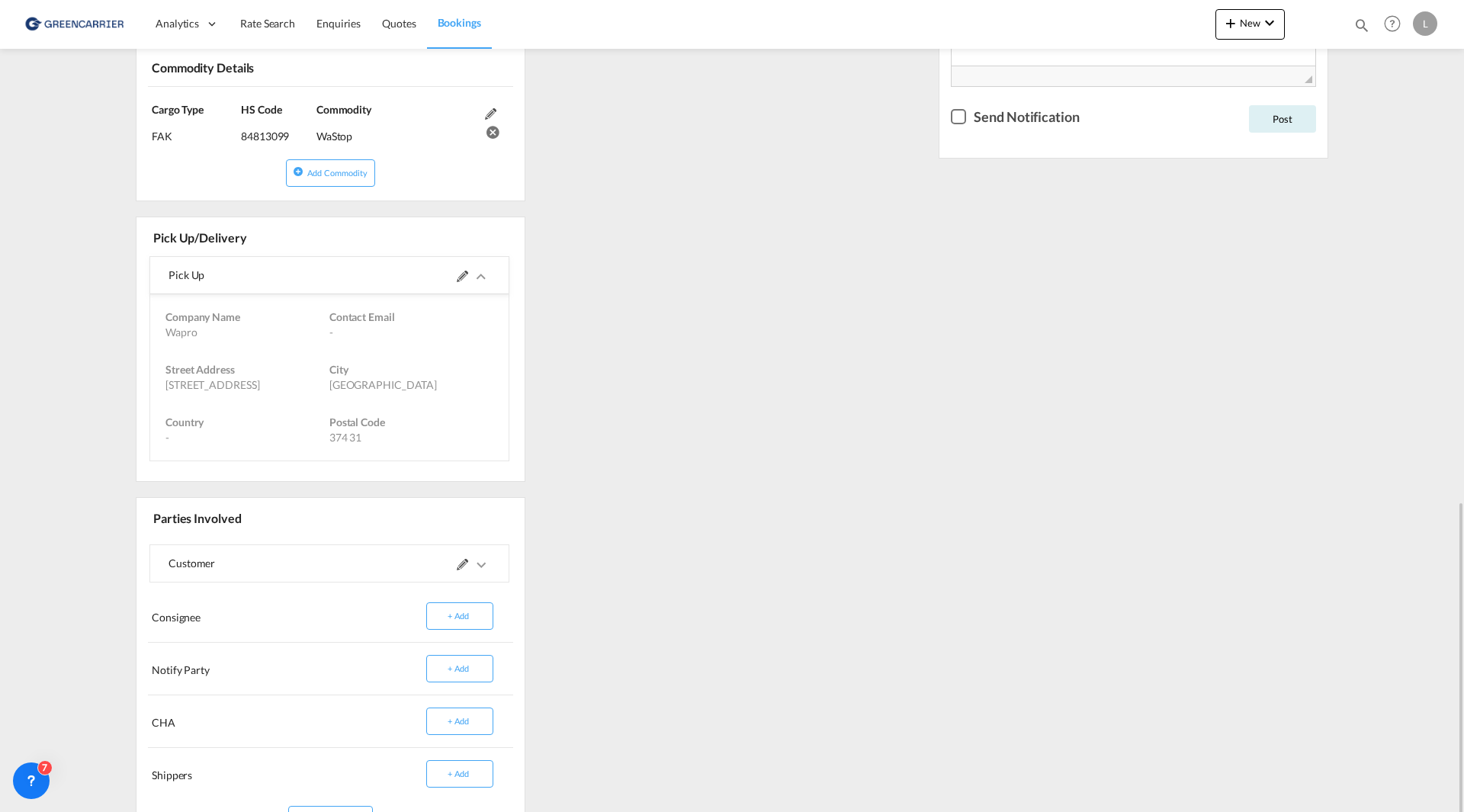
scroll to position [925, 0]
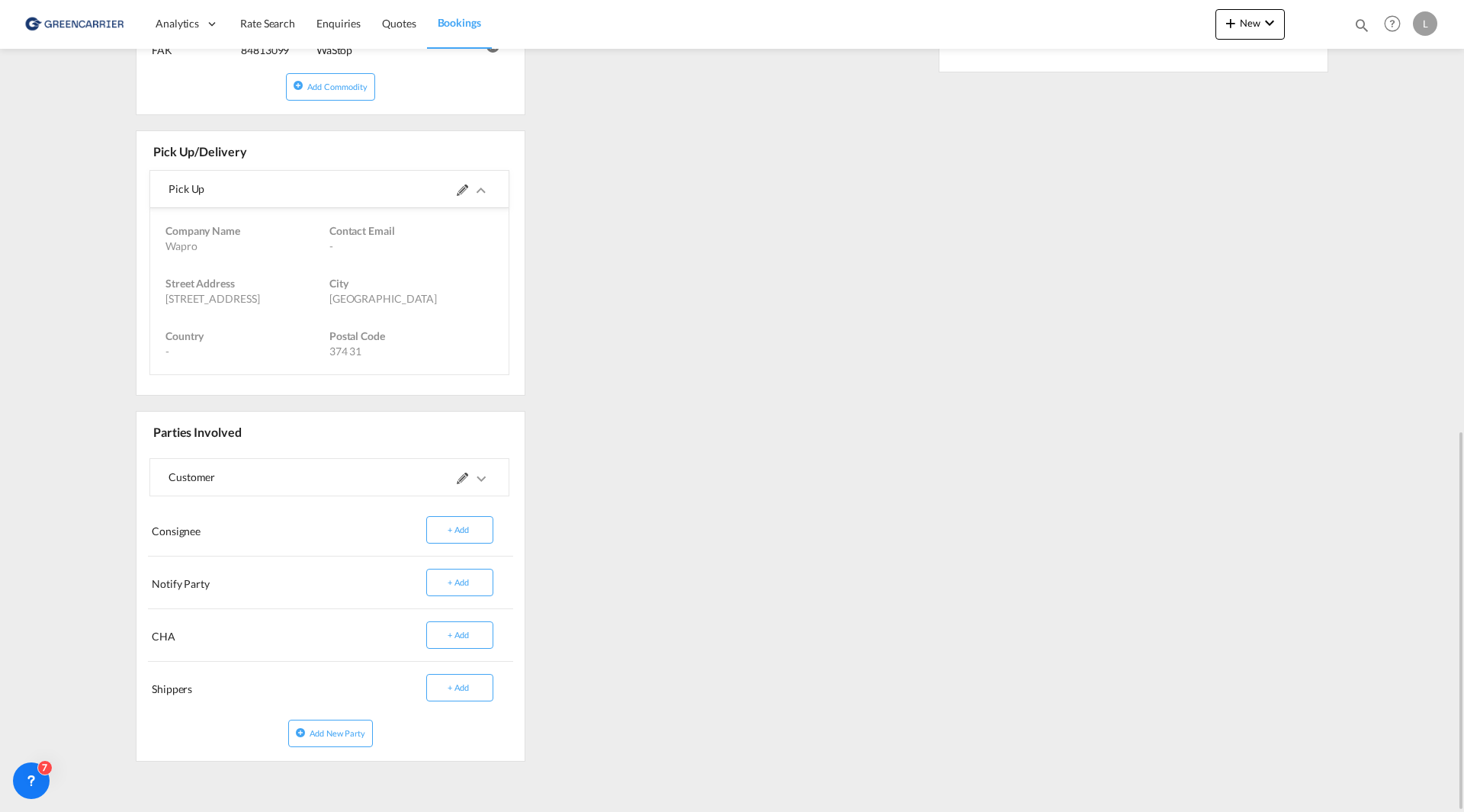
click at [482, 479] on md-icon "icons/ic_keyboard_arrow_right_black_24px.svg" at bounding box center [481, 479] width 19 height 19
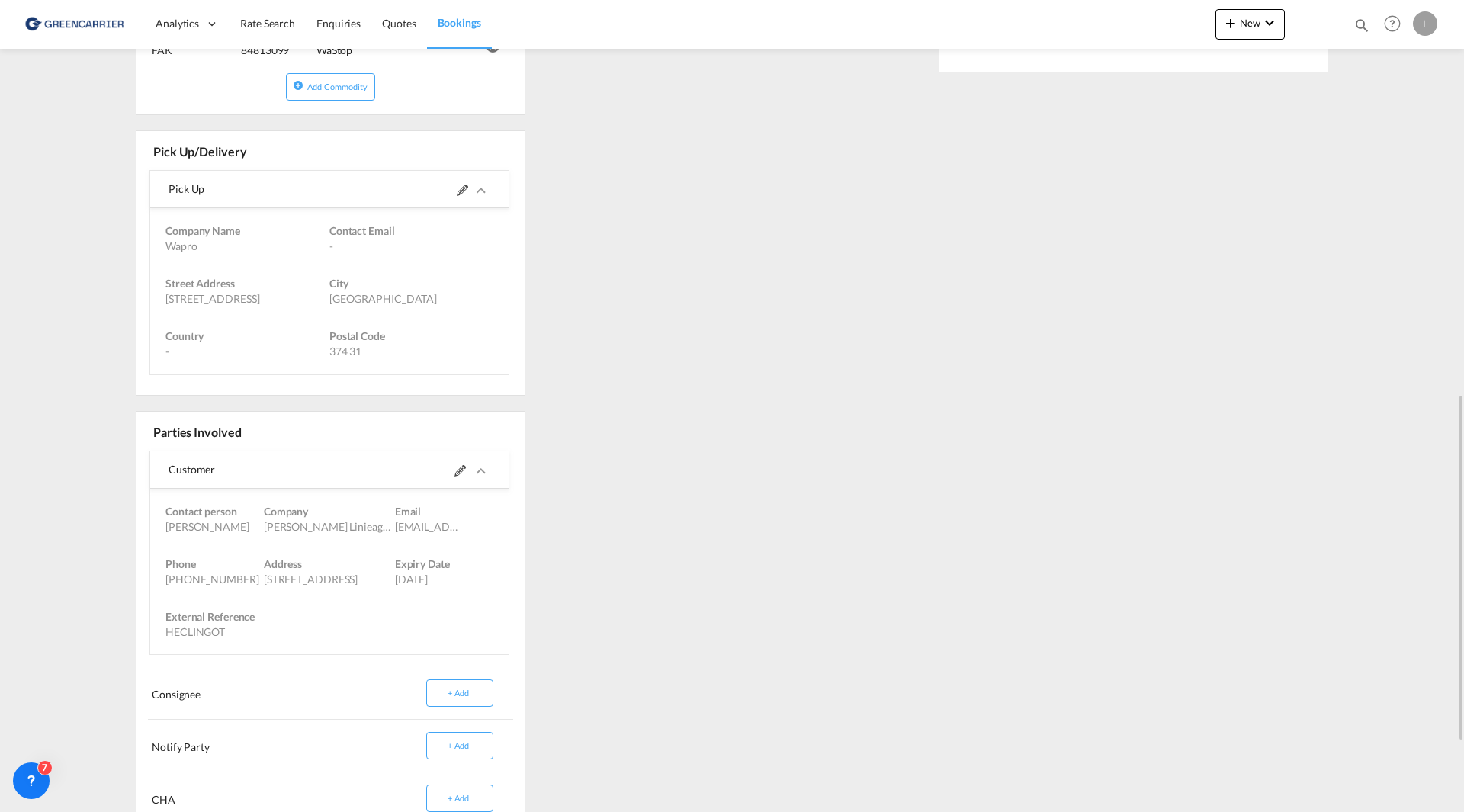
click at [482, 479] on md-icon "icons/ic_keyboard_arrow_right_black_24px.svg" at bounding box center [481, 471] width 19 height 19
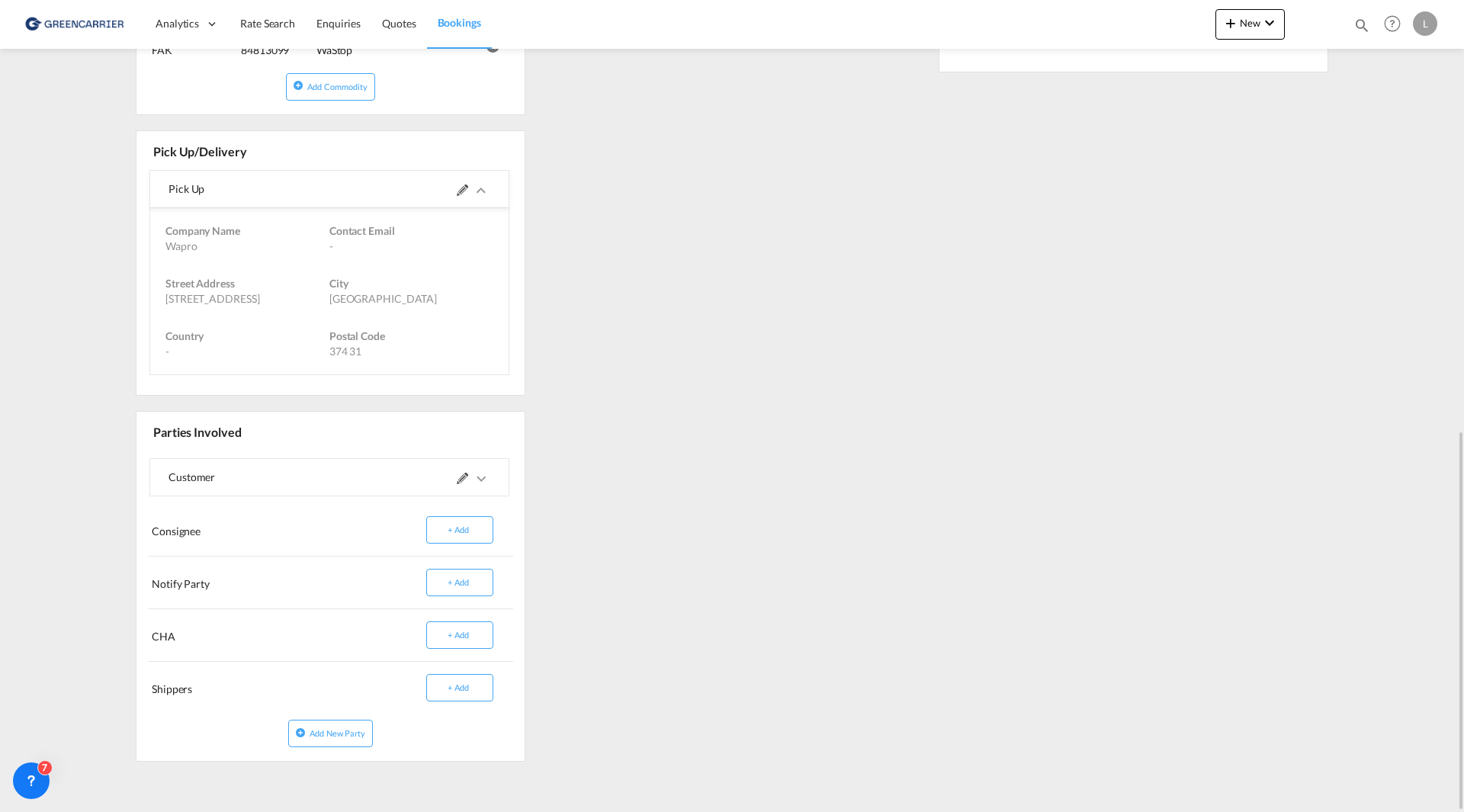
scroll to position [696, 0]
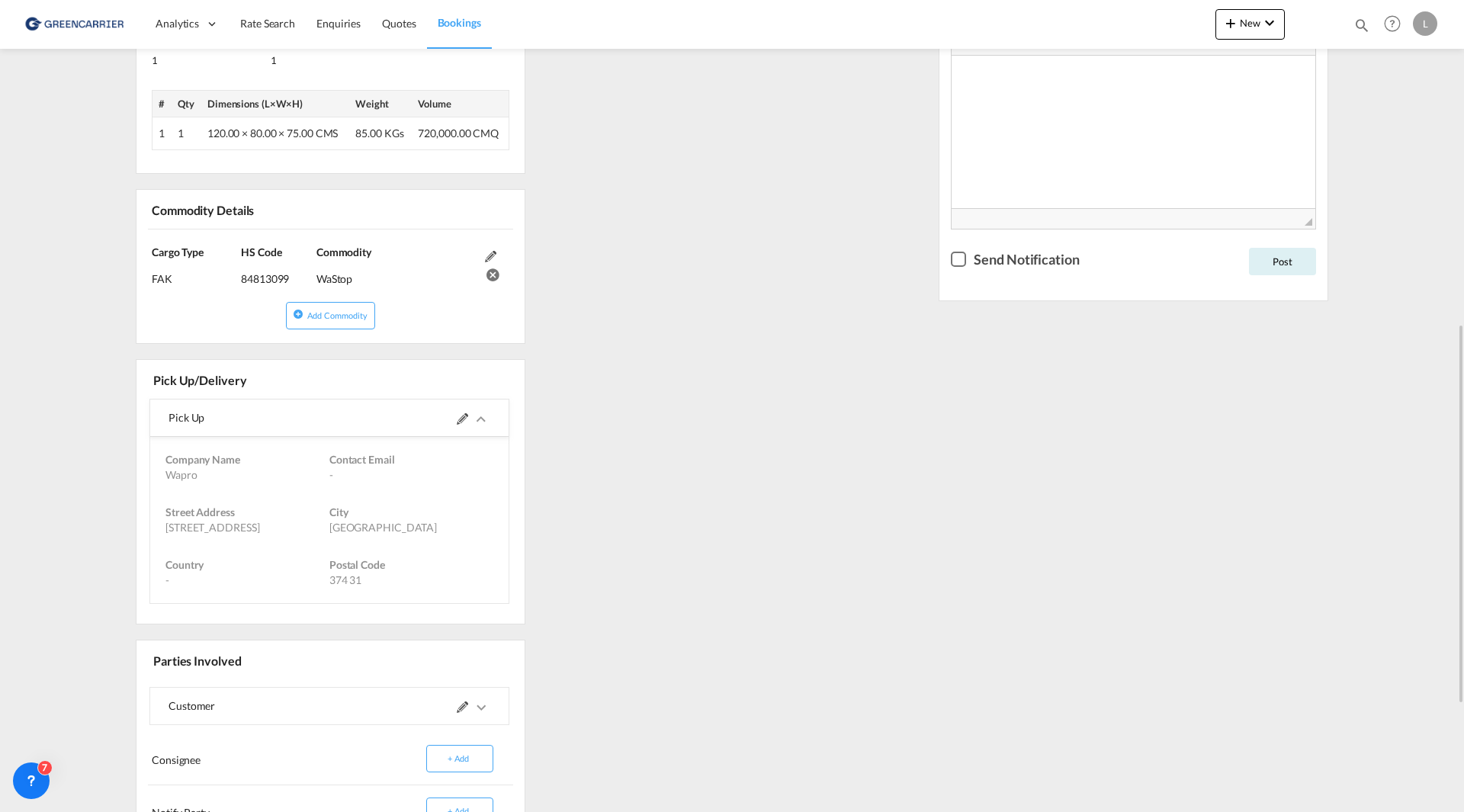
click at [485, 423] on md-icon "icons/ic_keyboard_arrow_right_black_24px.svg" at bounding box center [481, 419] width 19 height 19
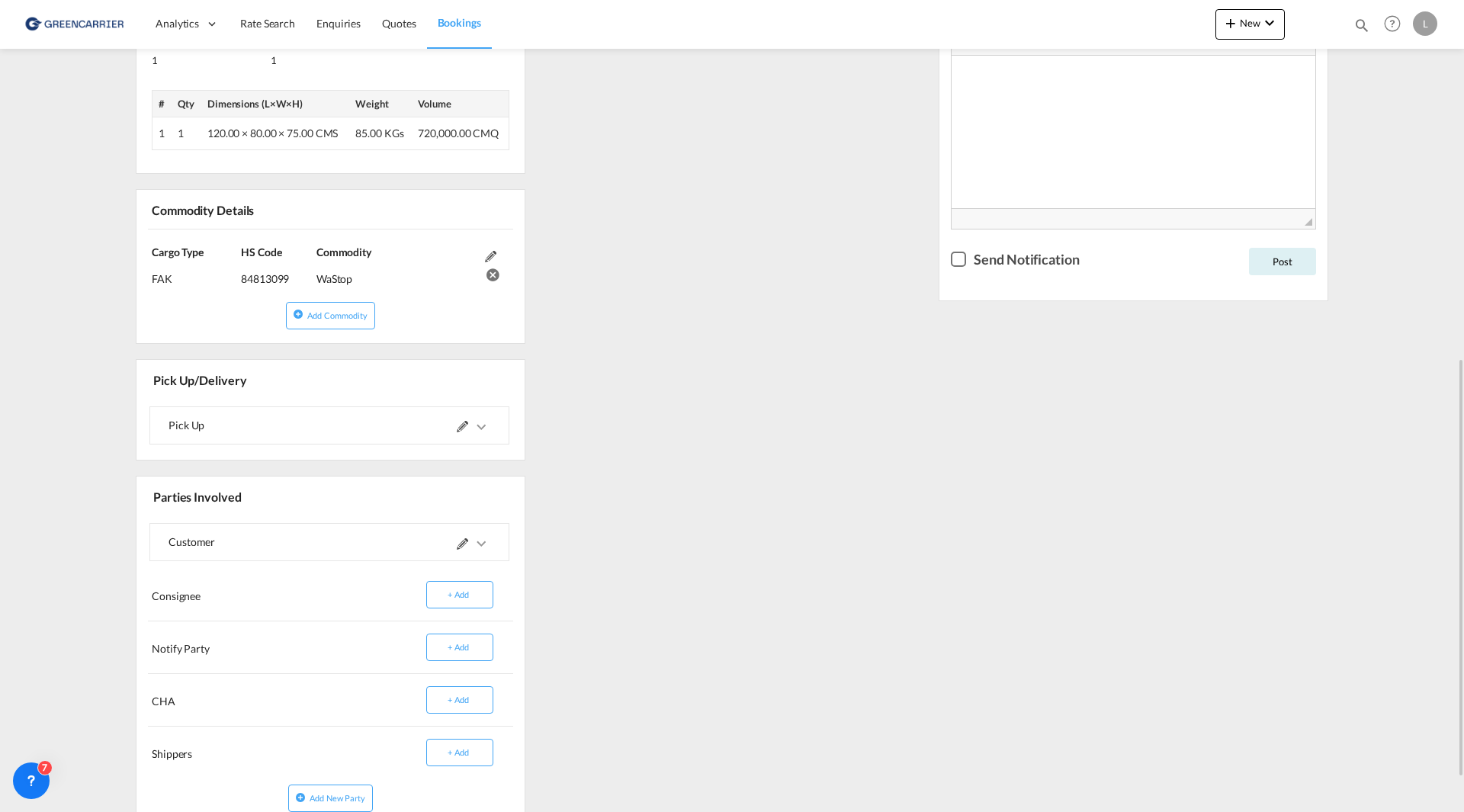
click at [492, 254] on md-icon at bounding box center [491, 257] width 12 height 12
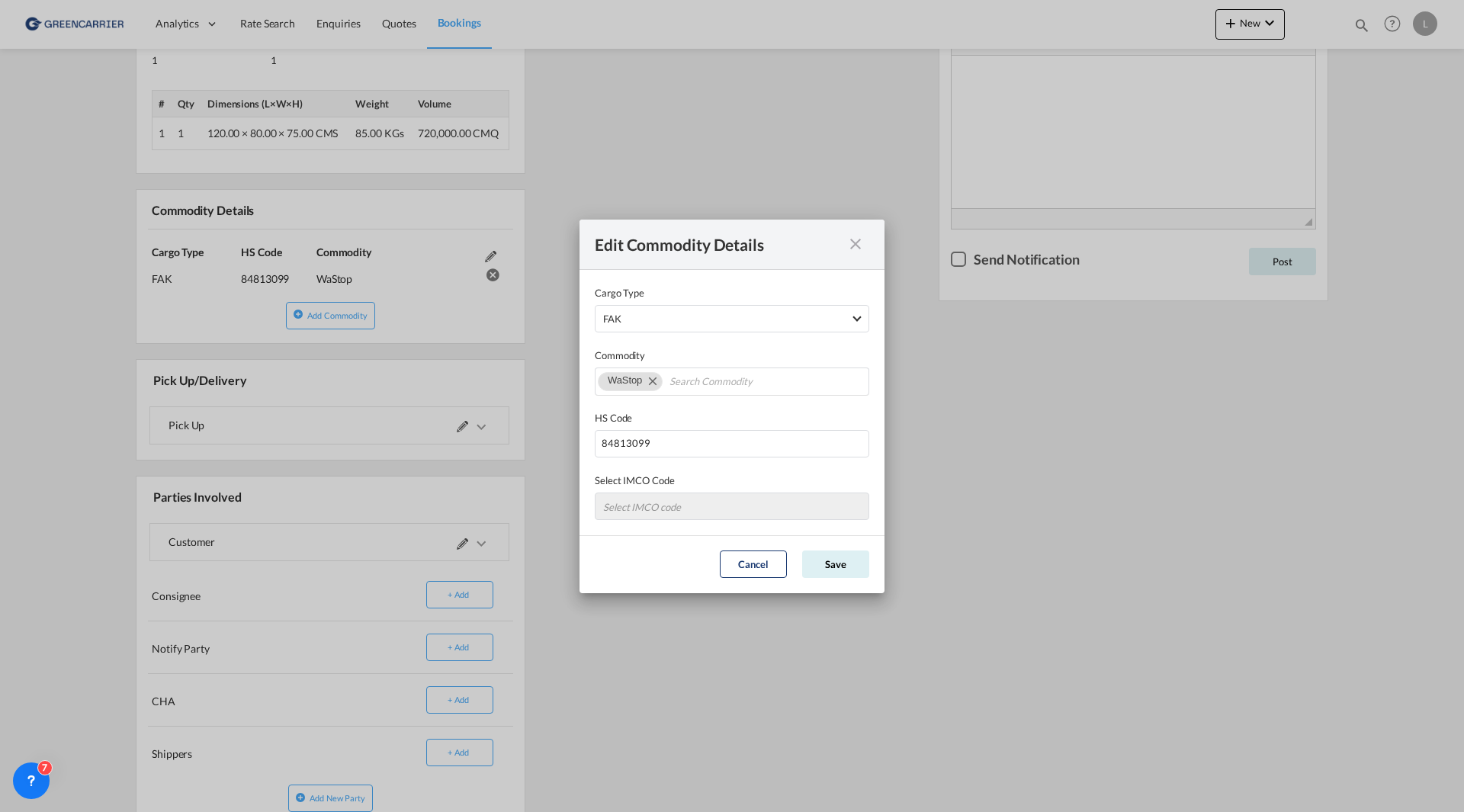
click at [851, 247] on md-icon "icon-close fg-AAA8AD cursor" at bounding box center [855, 244] width 19 height 19
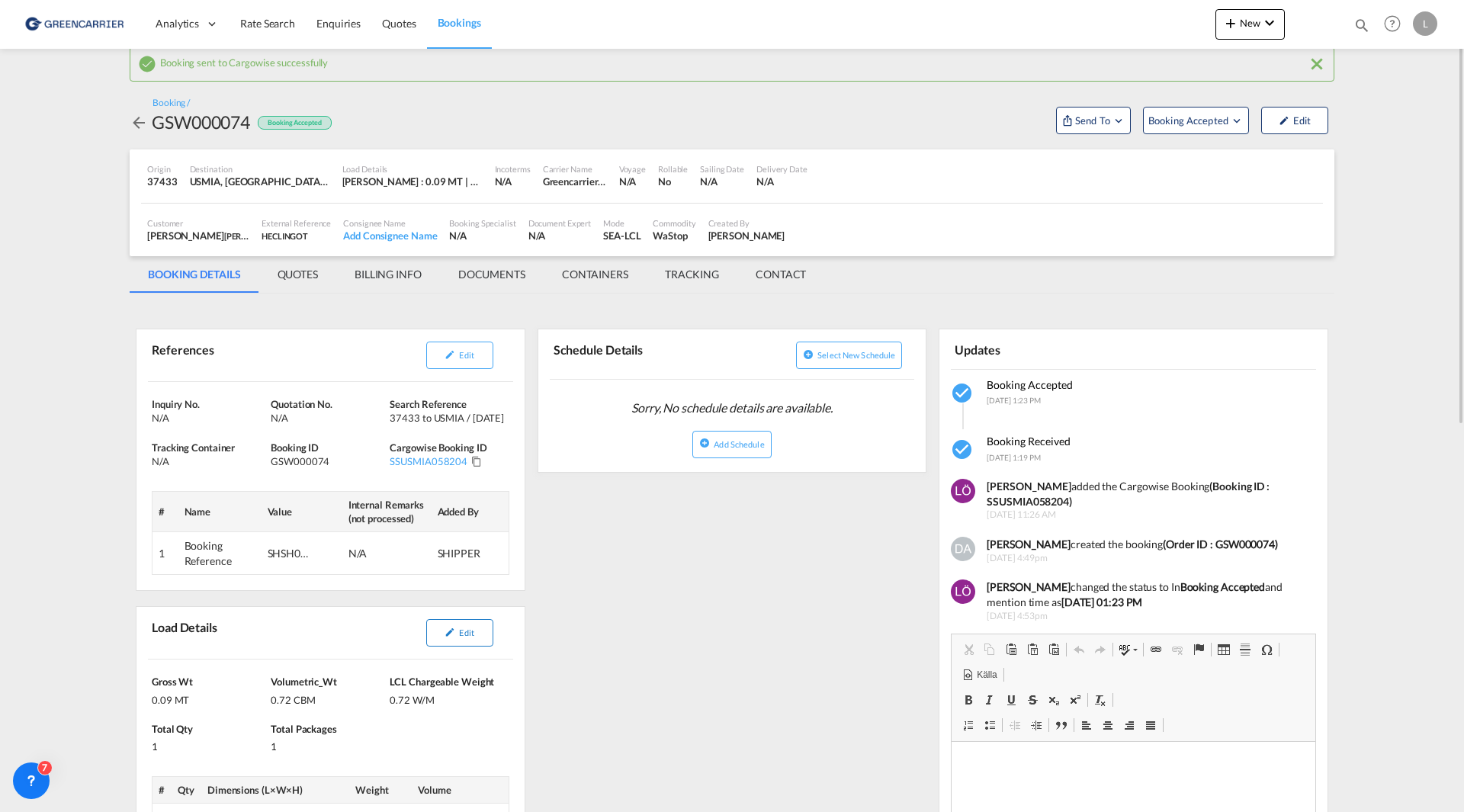
scroll to position [162, 0]
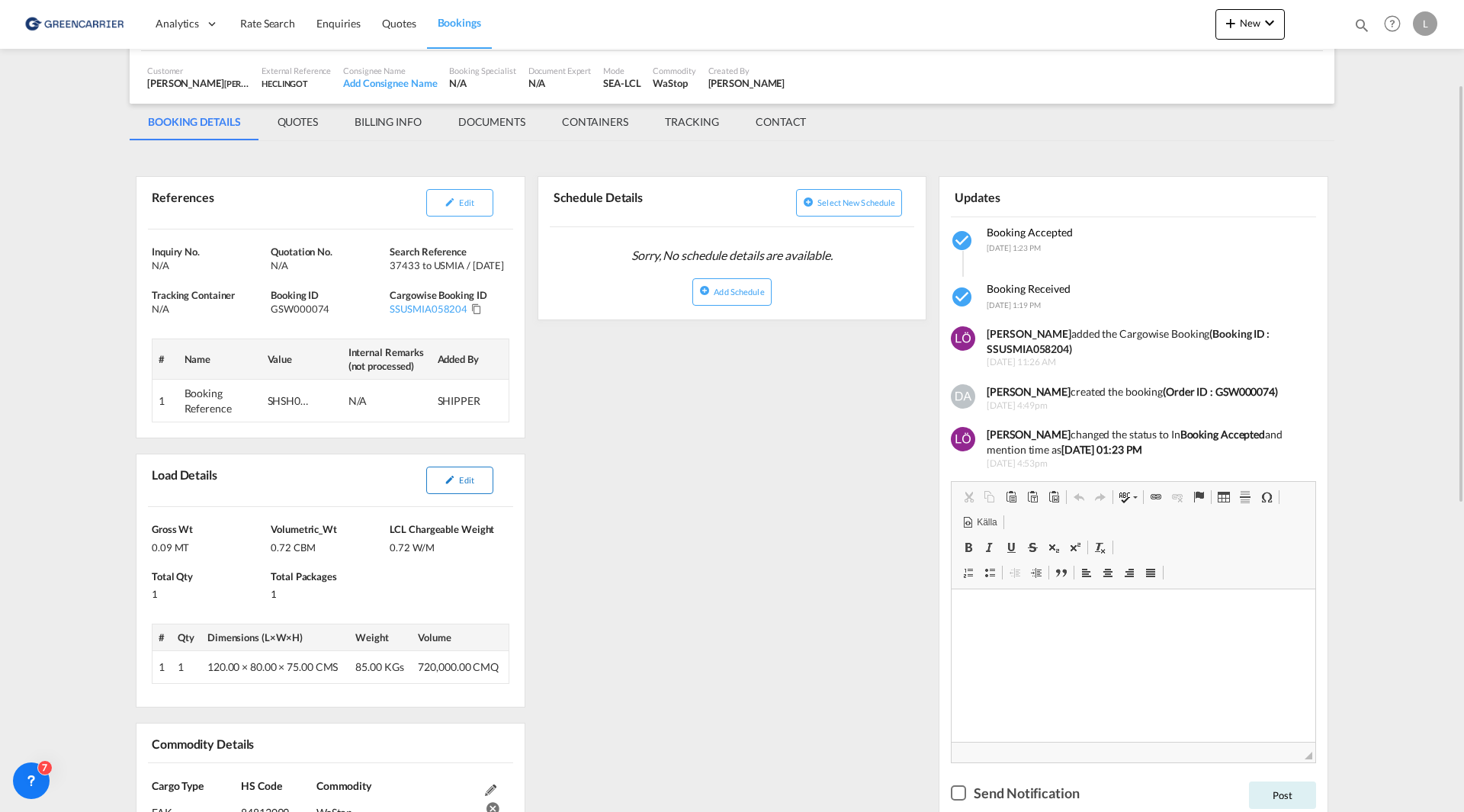
click at [461, 482] on span "Edit" at bounding box center [466, 480] width 15 height 10
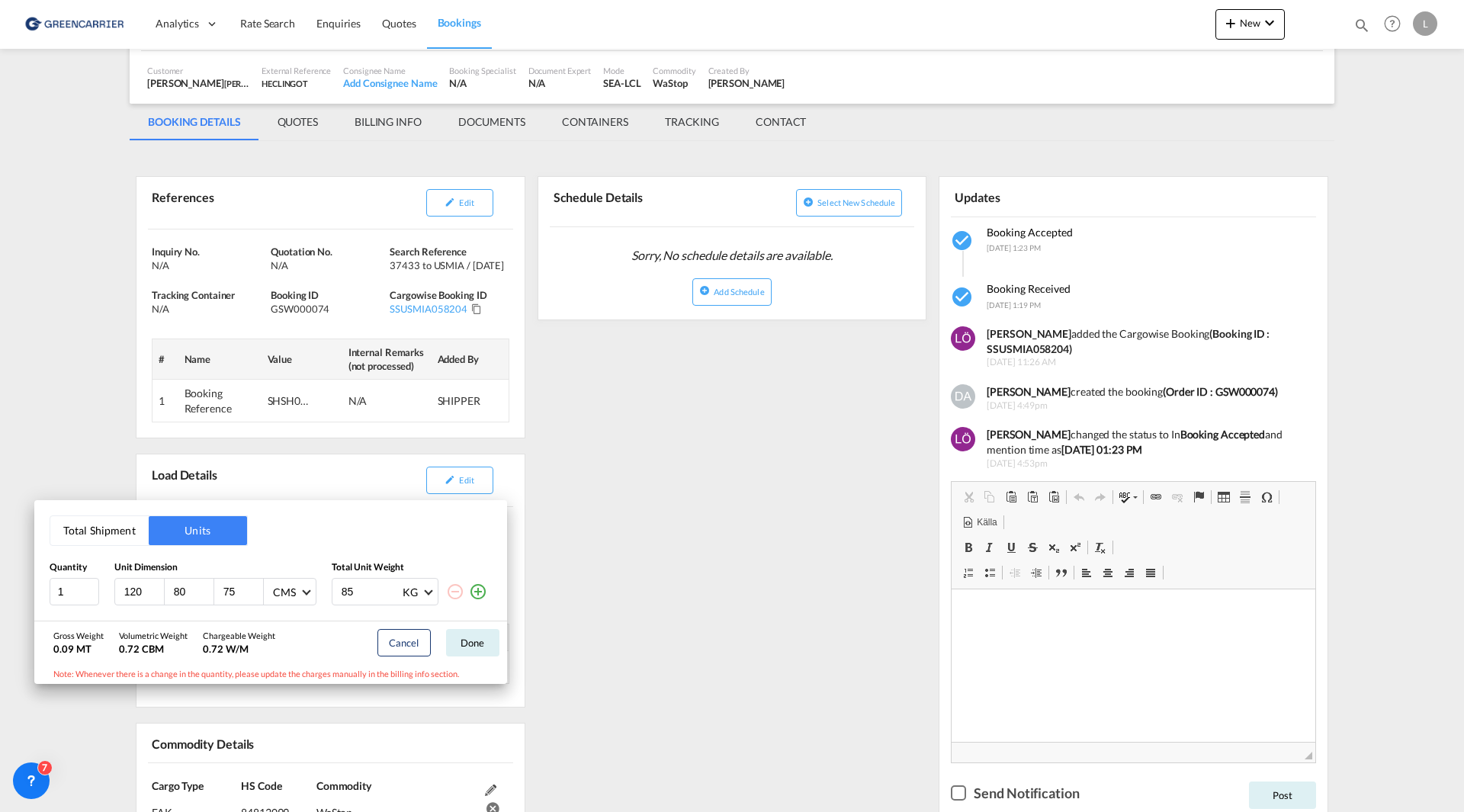
click at [702, 522] on div "Total Shipment Units Quantity Unit Dimension Total Unit Weight 1 120 80 75 CMS …" at bounding box center [732, 406] width 1464 height 812
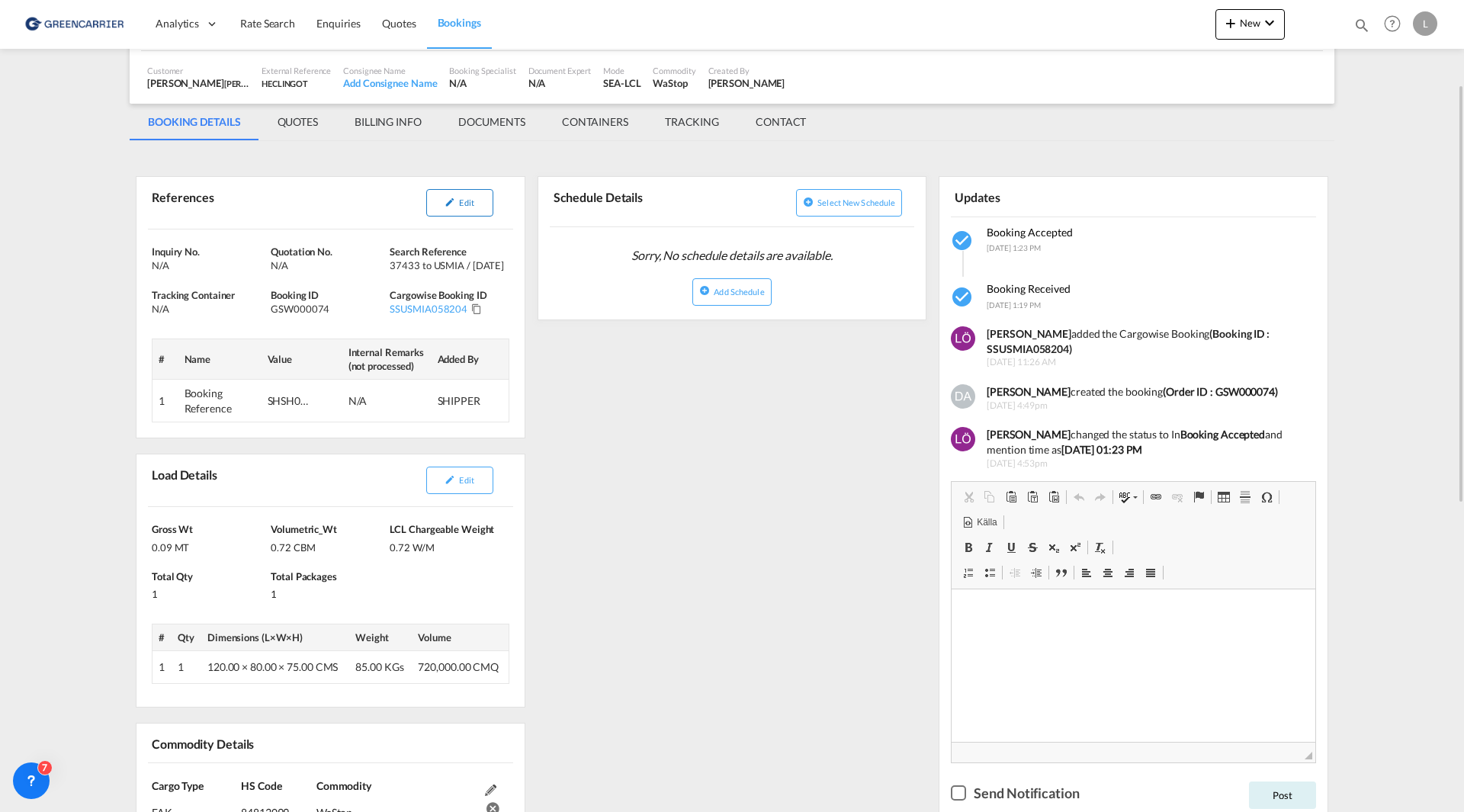
click at [438, 205] on button "Edit" at bounding box center [460, 203] width 67 height 28
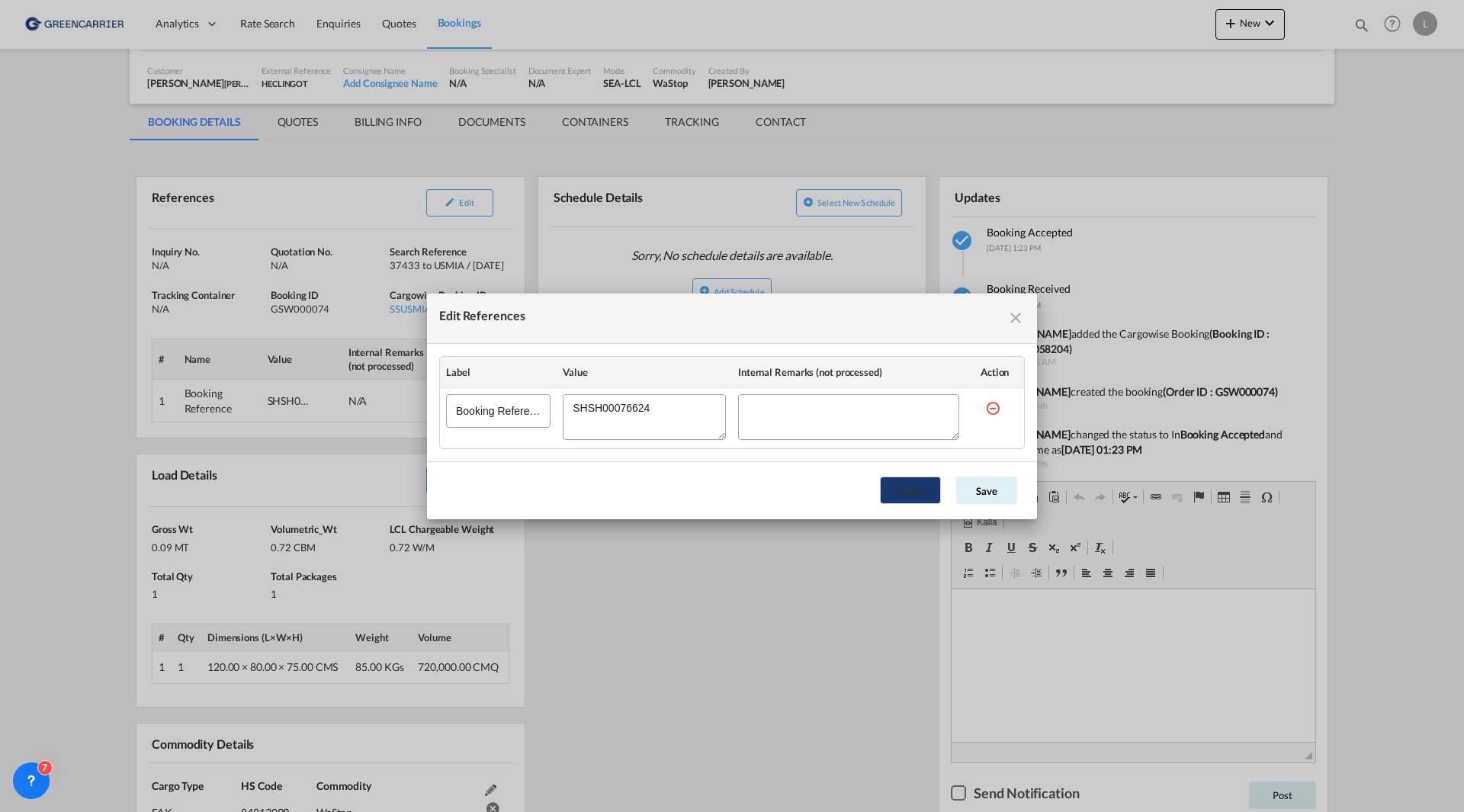
click at [899, 497] on button "Cancel" at bounding box center [910, 491] width 61 height 28
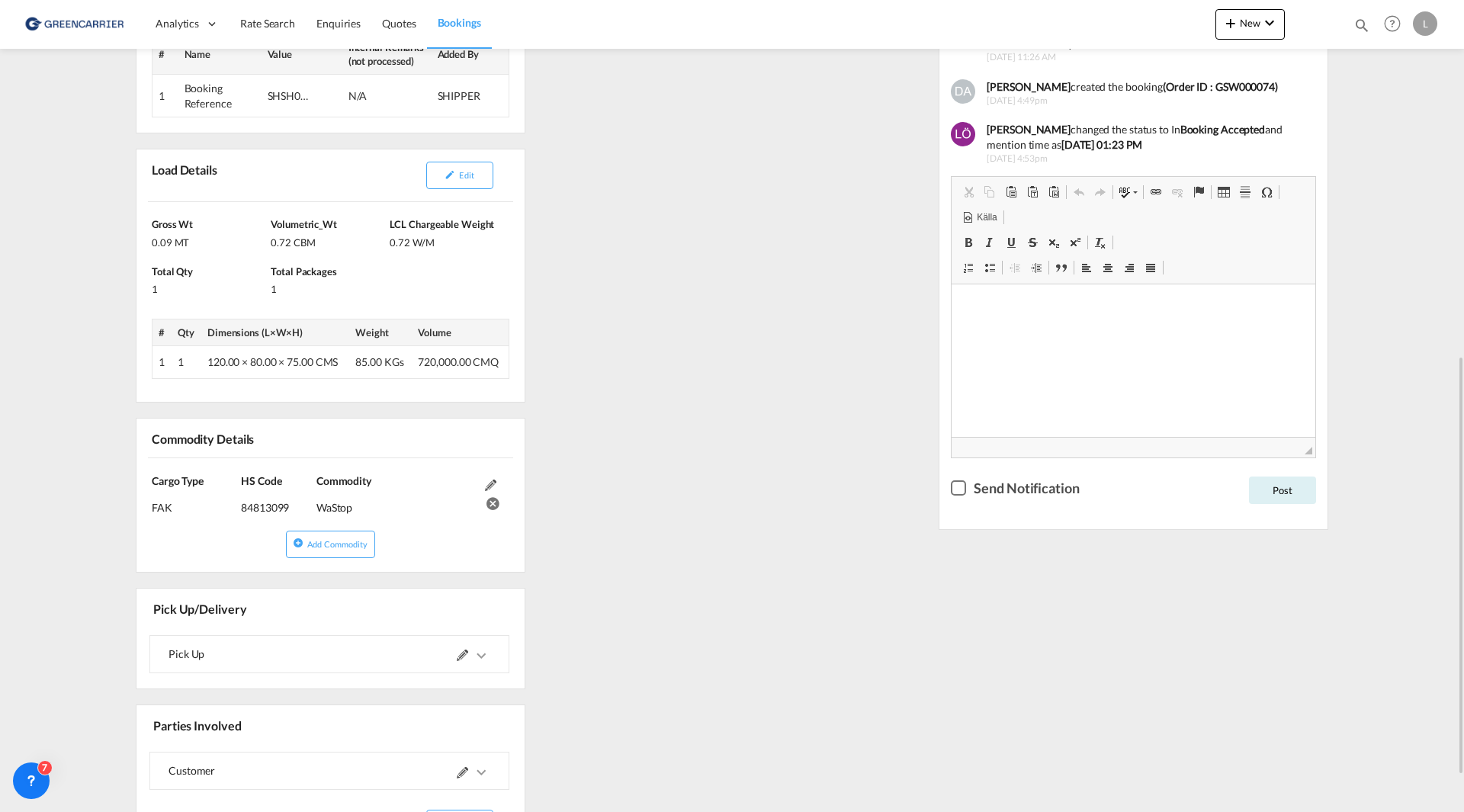
scroll to position [620, 0]
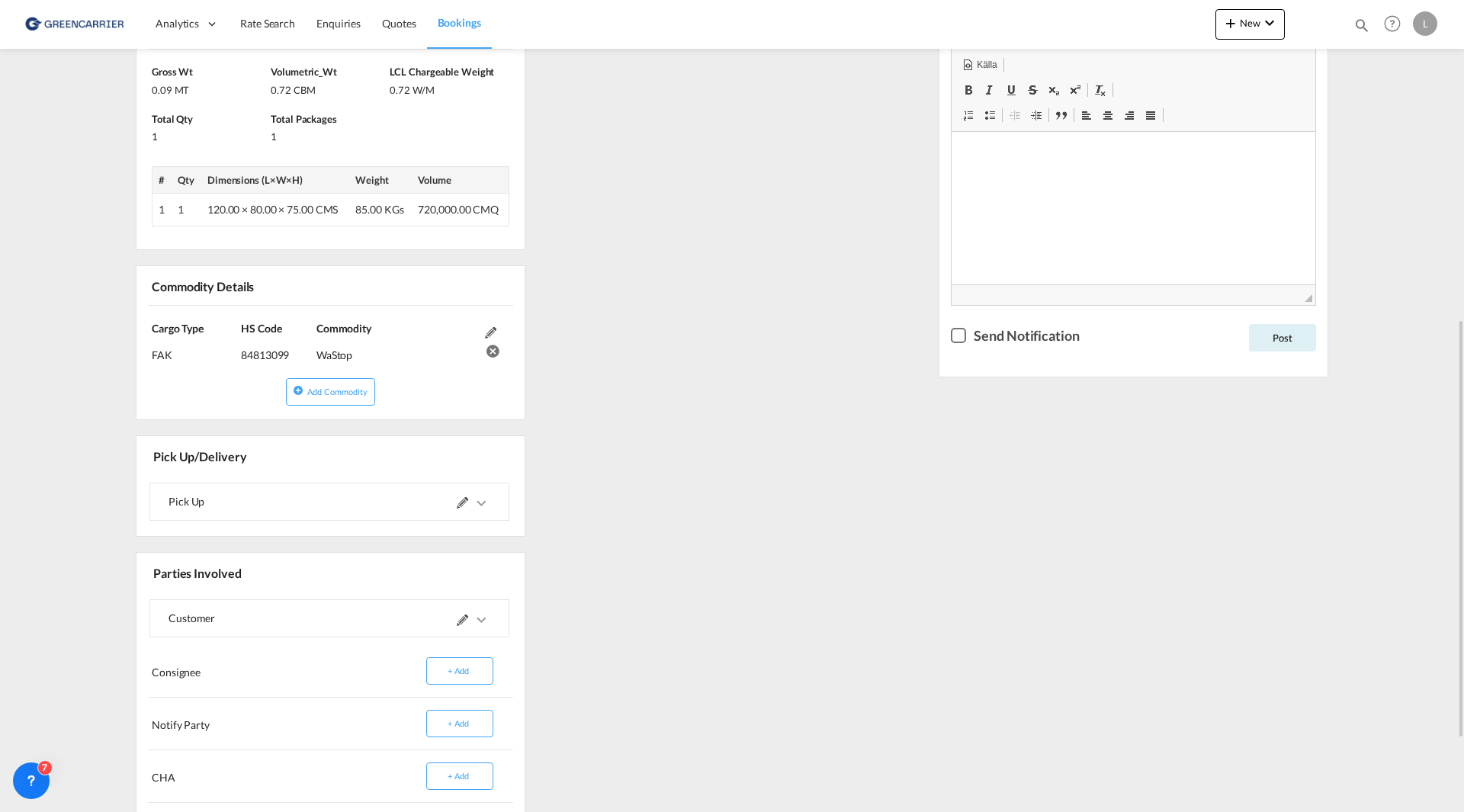
click at [488, 505] on md-icon "icons/ic_keyboard_arrow_right_black_24px.svg" at bounding box center [481, 503] width 19 height 19
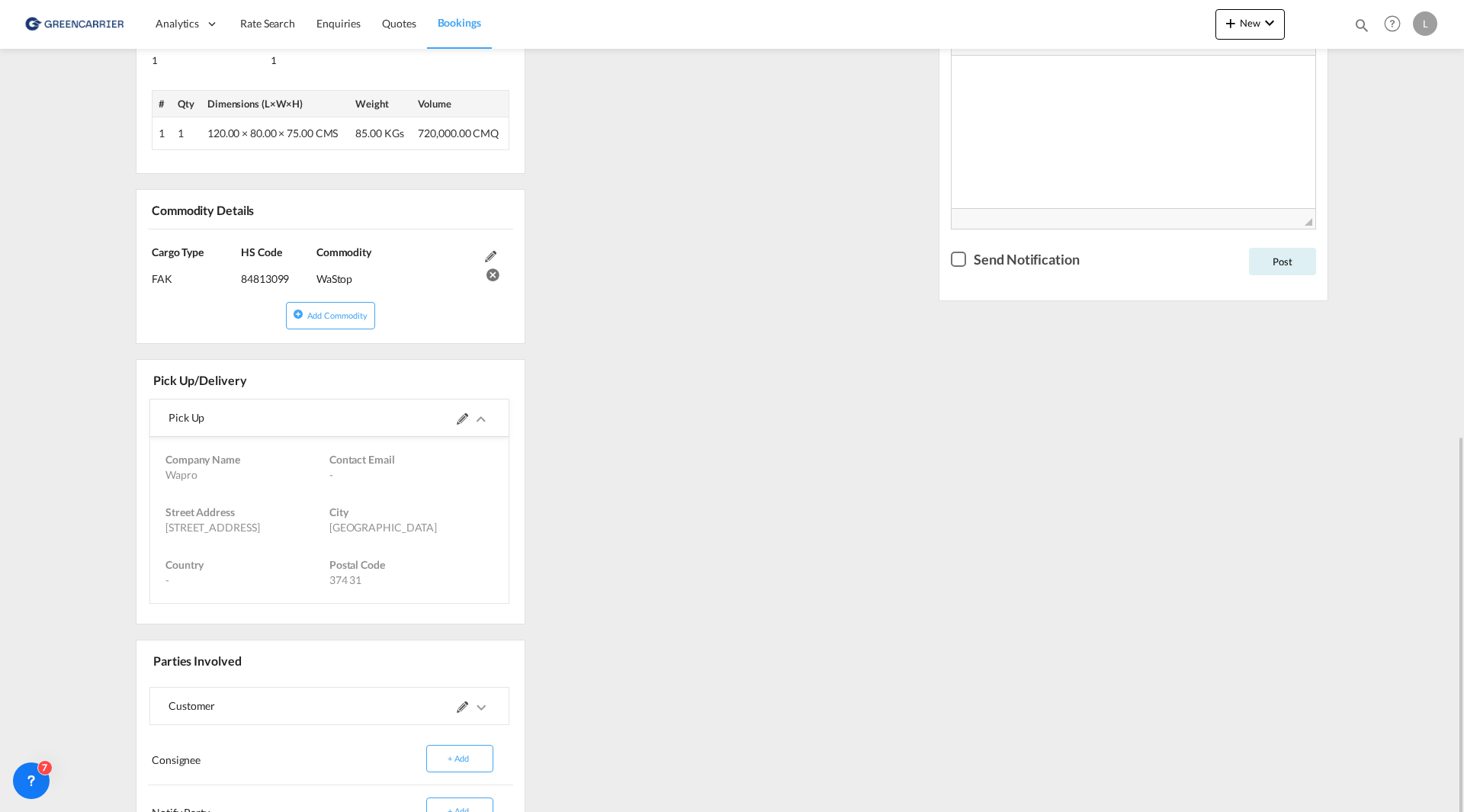
scroll to position [773, 0]
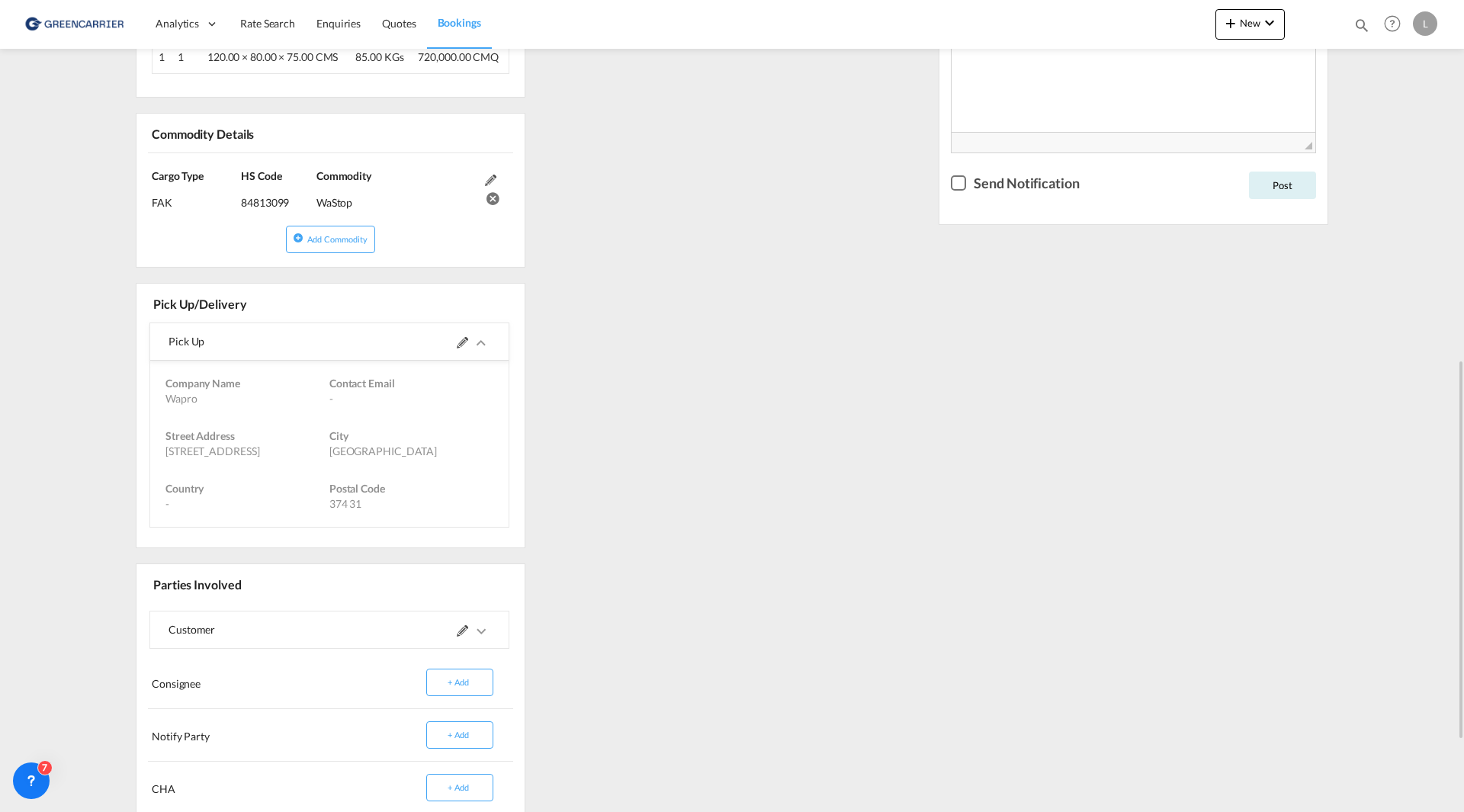
click at [461, 338] on md-icon at bounding box center [463, 343] width 12 height 12
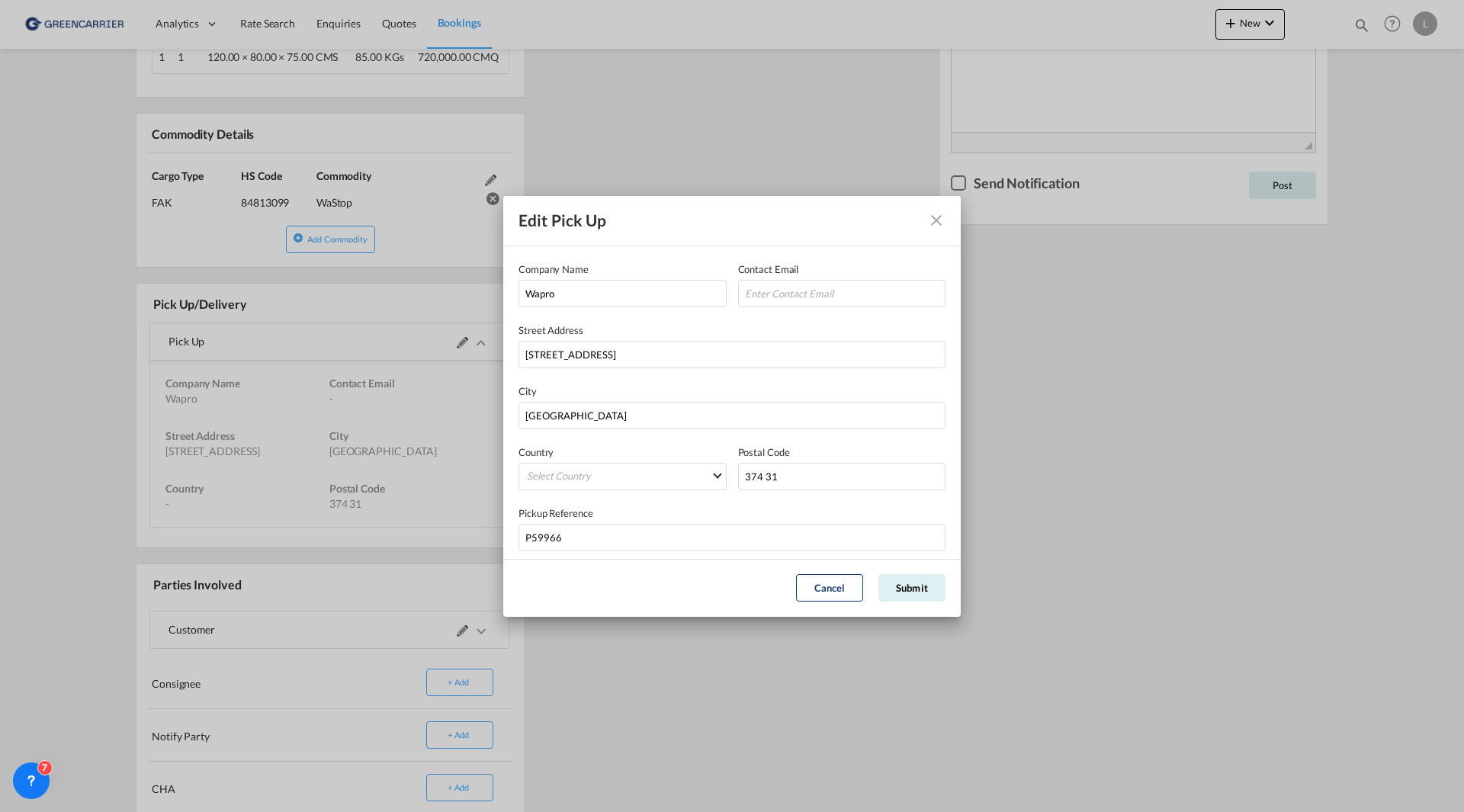
click at [937, 216] on md-icon "Close dialog" at bounding box center [936, 220] width 19 height 19
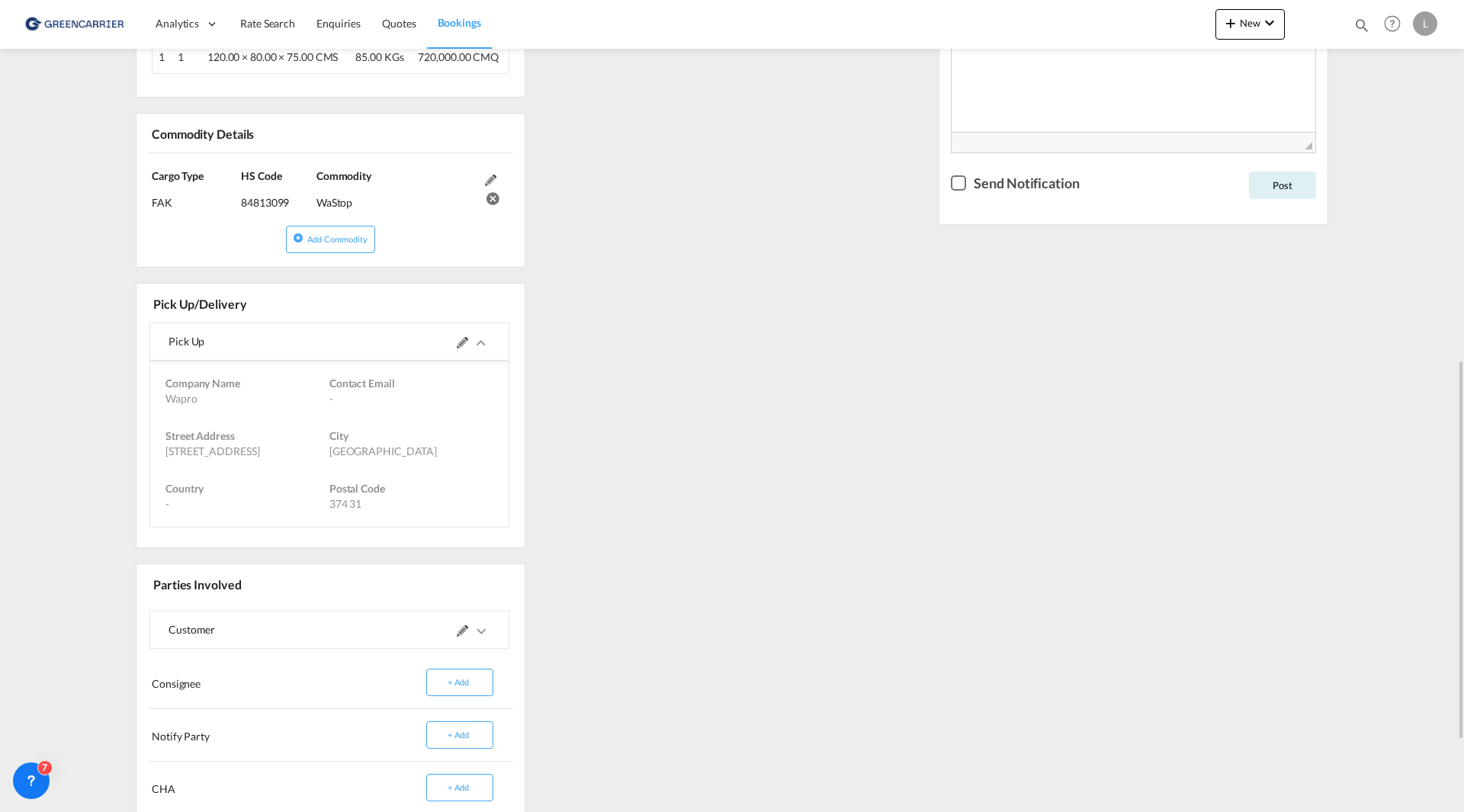
click at [697, 296] on div "References Edit Inquiry No. N/A Quotation No. N/A Search Reference 37433 to USM…" at bounding box center [732, 233] width 1205 height 1388
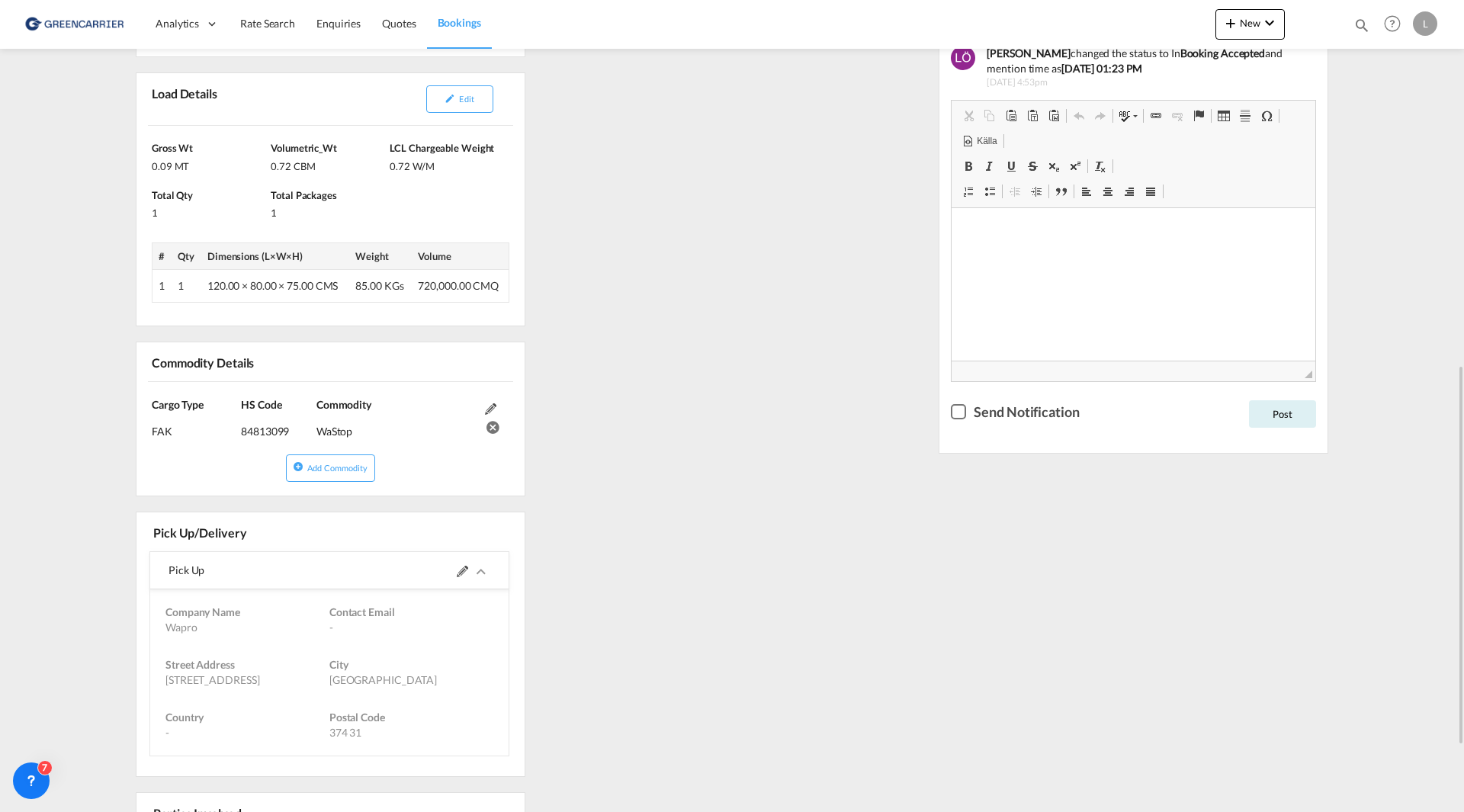
scroll to position [620, 0]
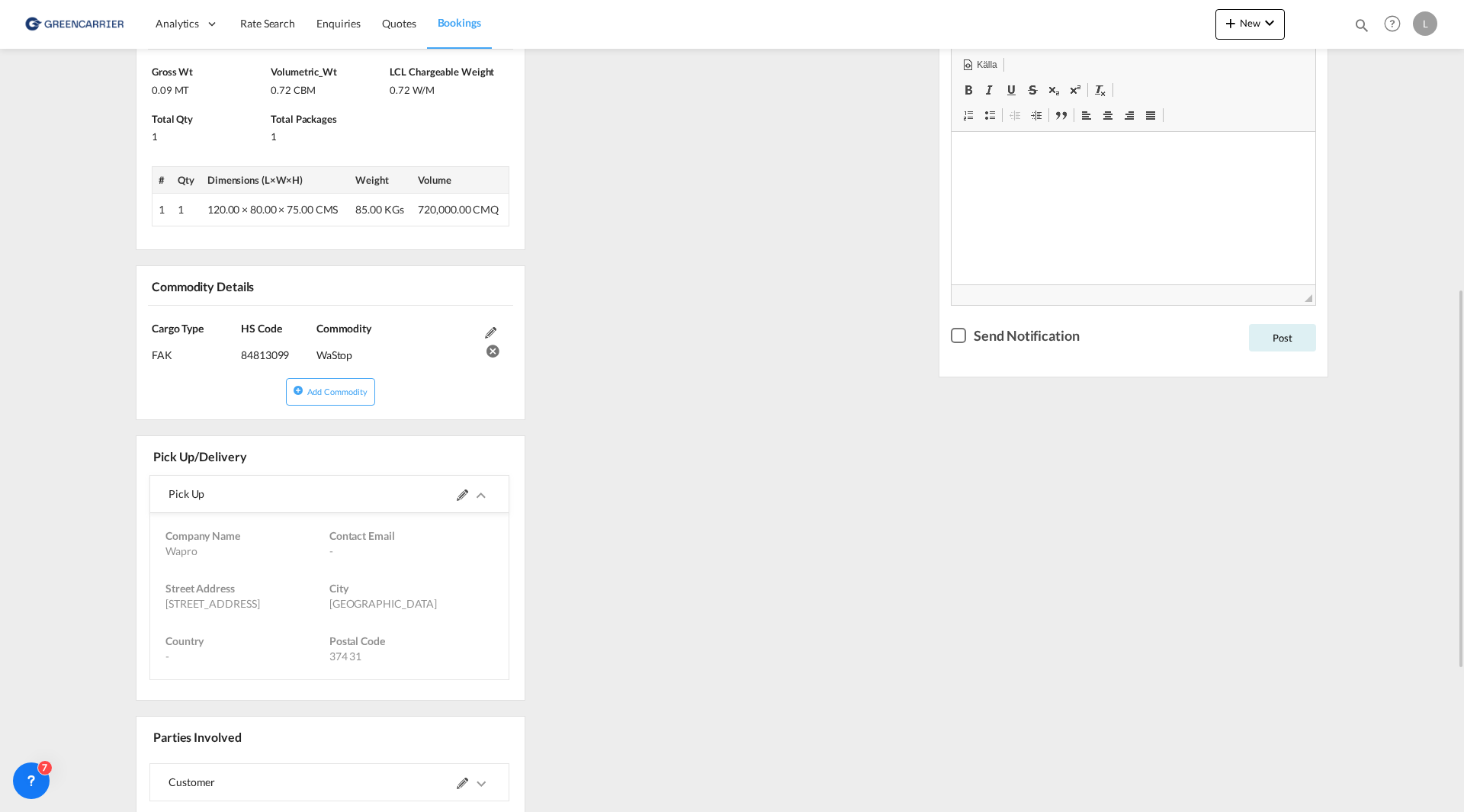
click at [656, 421] on div "References Edit Inquiry No. N/A Quotation No. N/A Search Reference 37433 to USM…" at bounding box center [732, 385] width 1205 height 1388
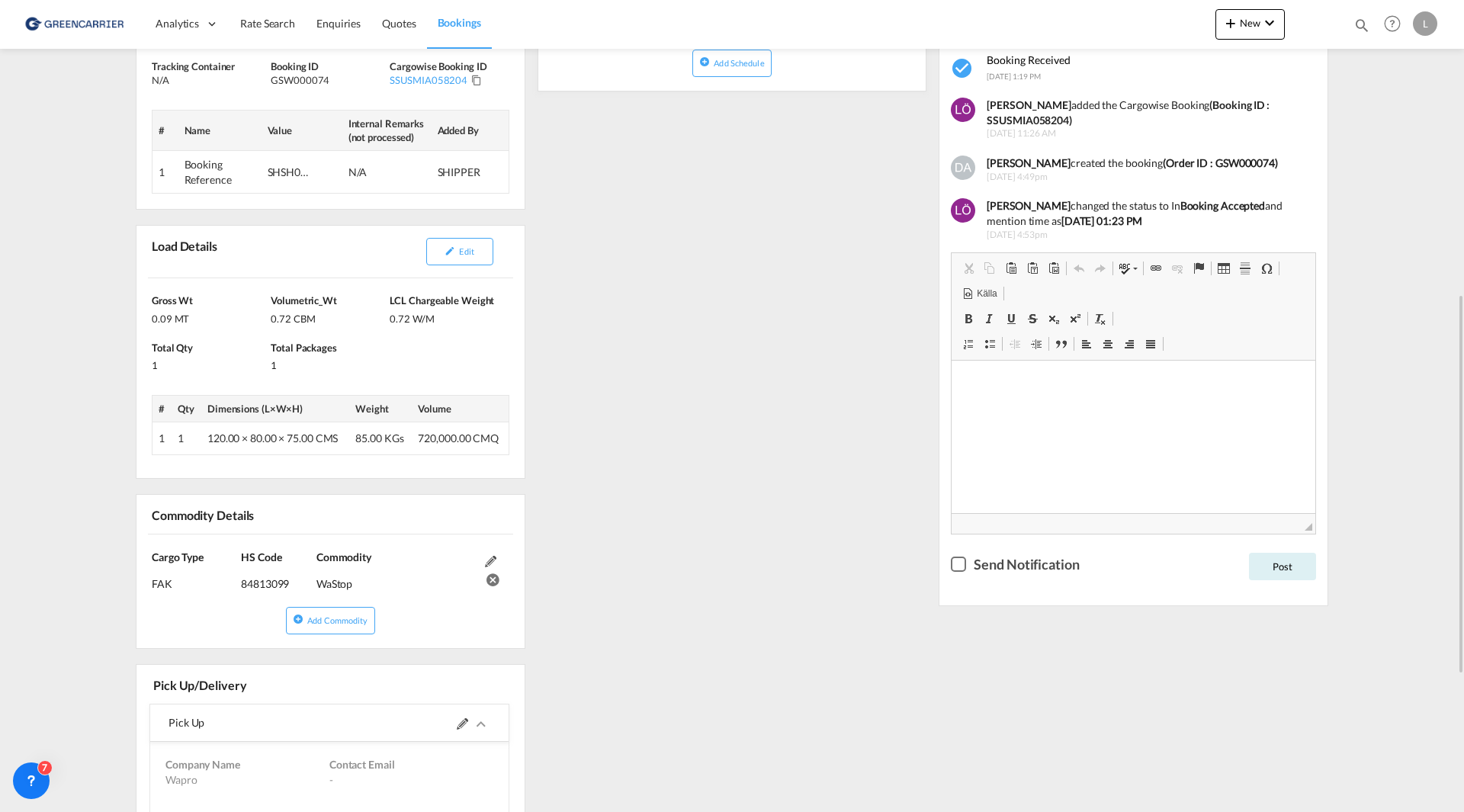
scroll to position [544, 0]
